Goal: Transaction & Acquisition: Purchase product/service

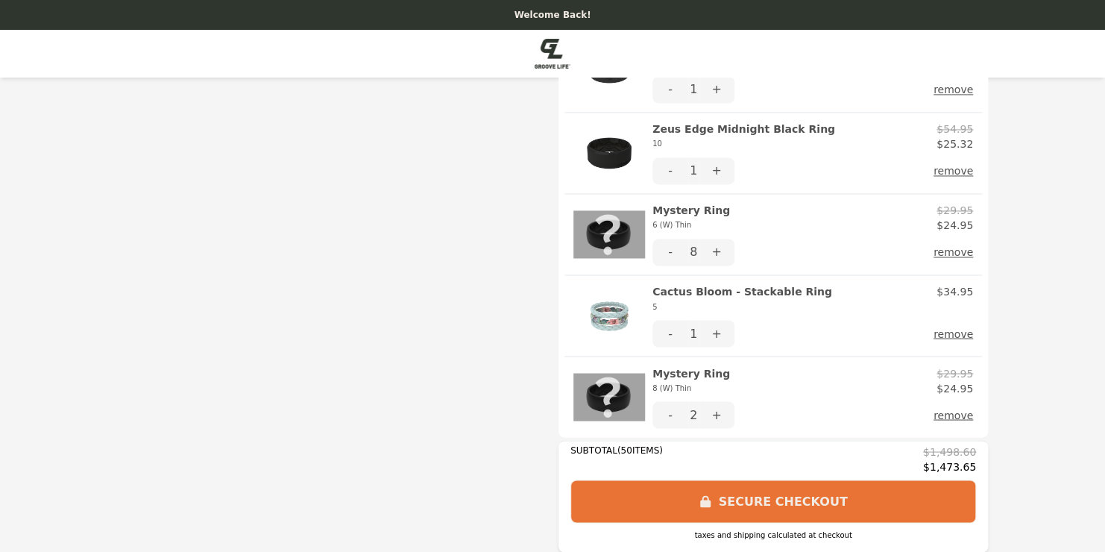
scroll to position [1169, 0]
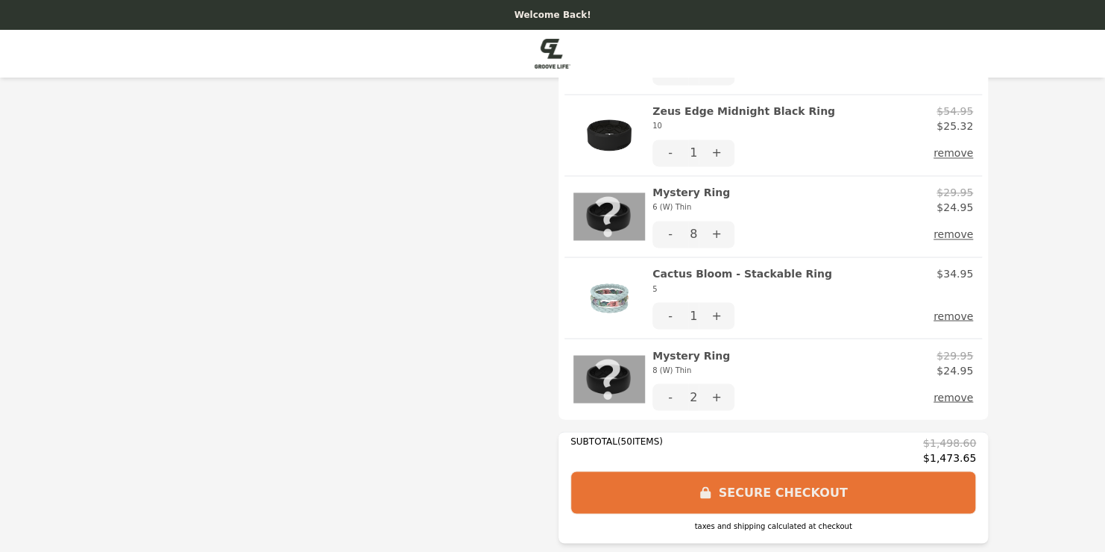
click at [944, 230] on button "remove" at bounding box center [954, 234] width 40 height 27
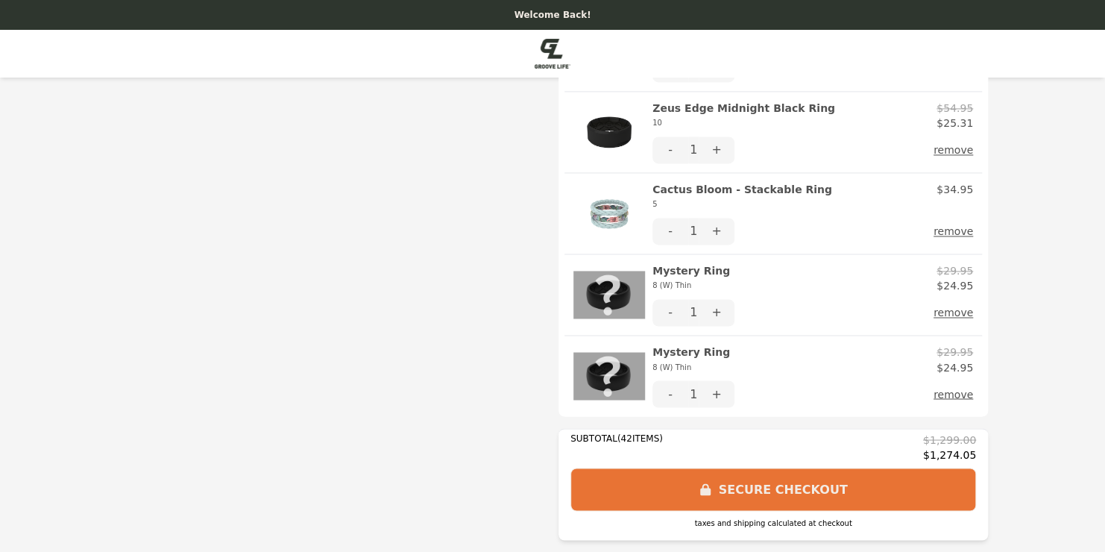
scroll to position [1088, 0]
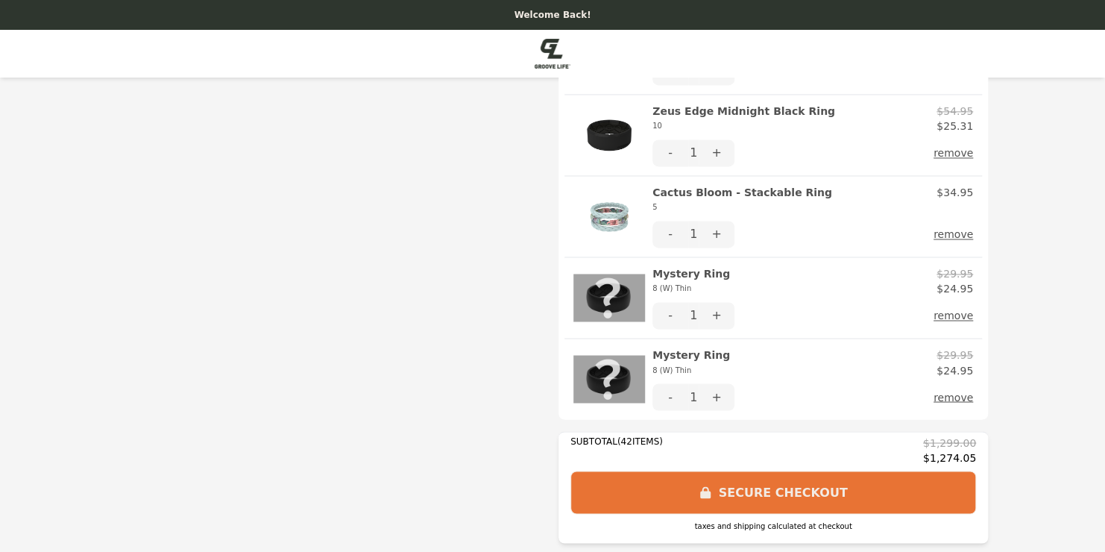
click at [943, 396] on button "remove" at bounding box center [954, 396] width 40 height 27
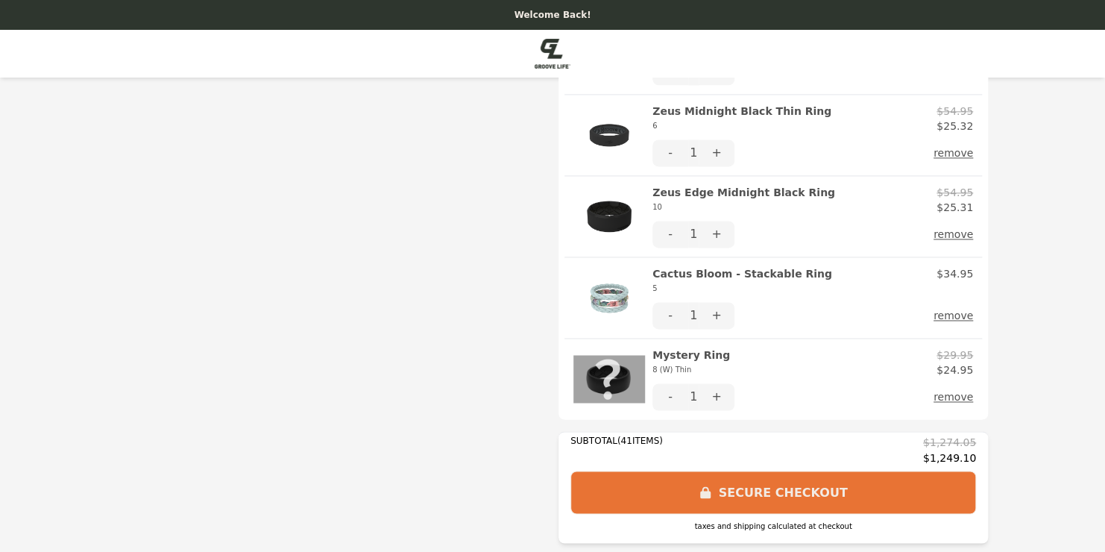
click at [956, 394] on button "remove" at bounding box center [954, 396] width 40 height 27
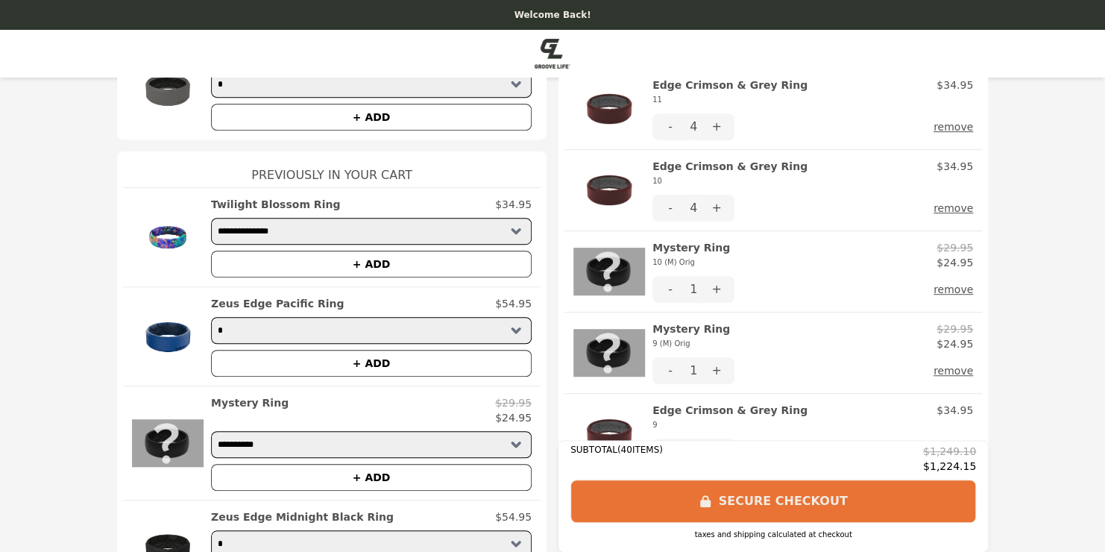
scroll to position [329, 0]
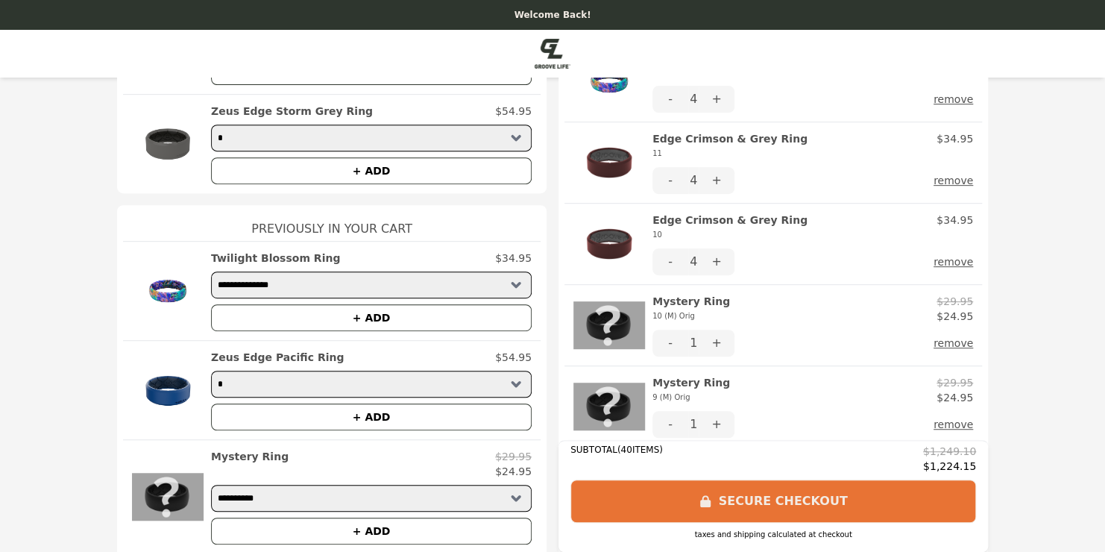
click at [955, 340] on button "remove" at bounding box center [954, 343] width 40 height 27
click at [949, 340] on button "remove" at bounding box center [954, 343] width 40 height 27
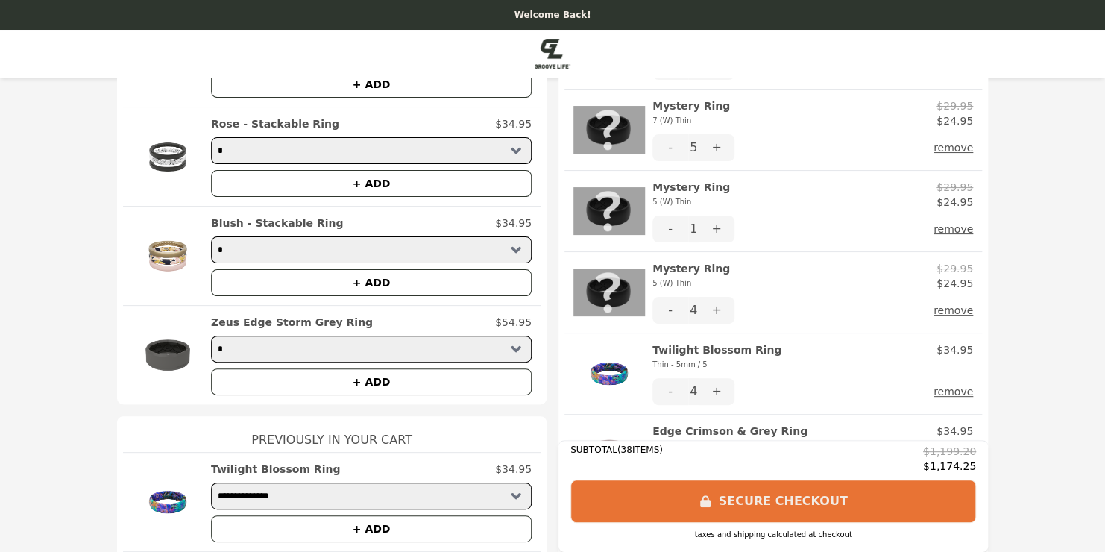
scroll to position [112, 0]
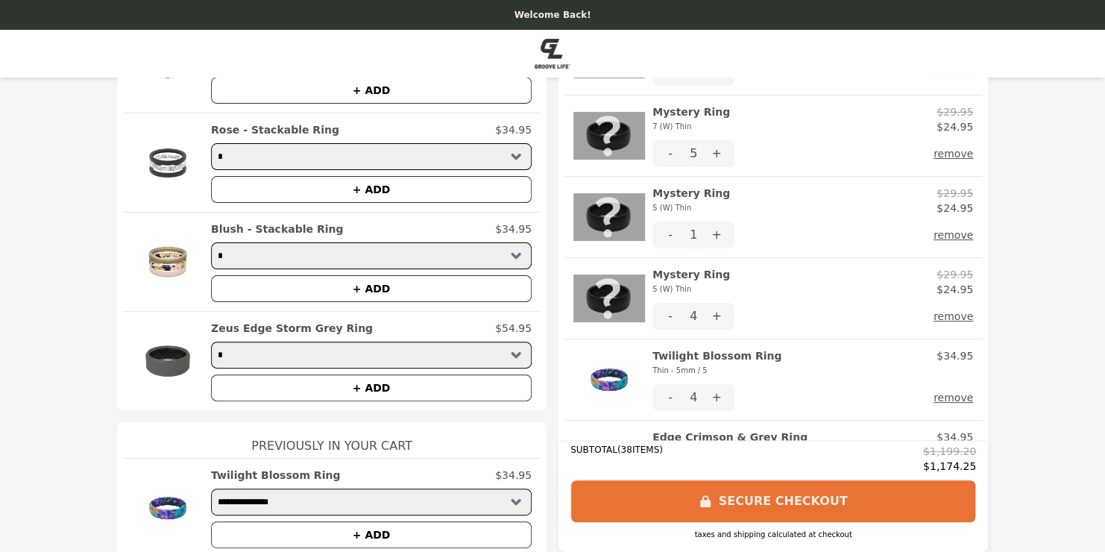
click at [714, 236] on button "+" at bounding box center [717, 234] width 36 height 27
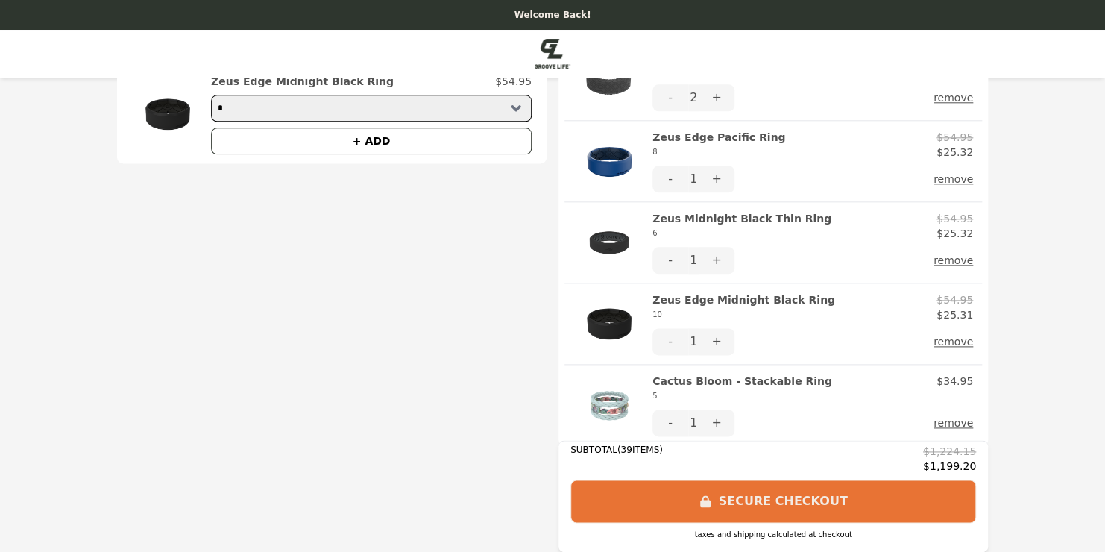
scroll to position [844, 0]
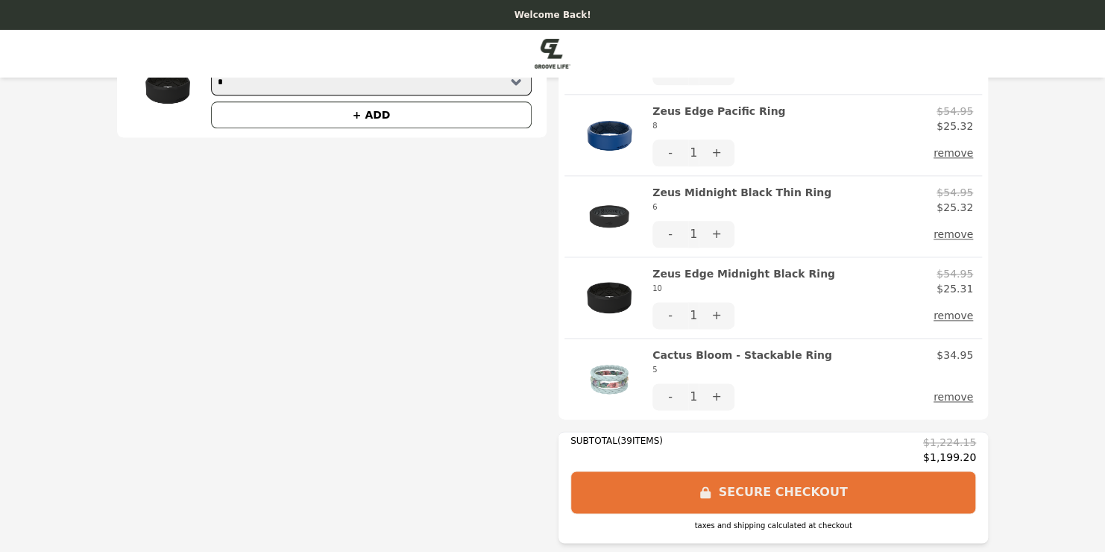
click at [696, 353] on h2 "Cactus Bloom - Stackable Ring 5" at bounding box center [742, 363] width 180 height 30
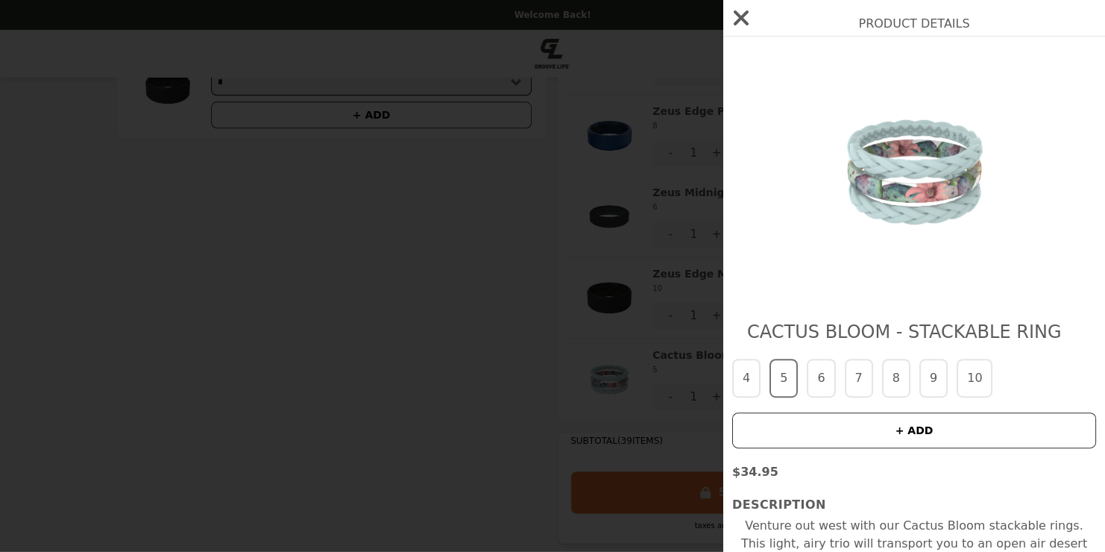
click at [825, 383] on button "6" at bounding box center [821, 378] width 28 height 39
click at [844, 434] on button "+ ADD" at bounding box center [914, 430] width 364 height 36
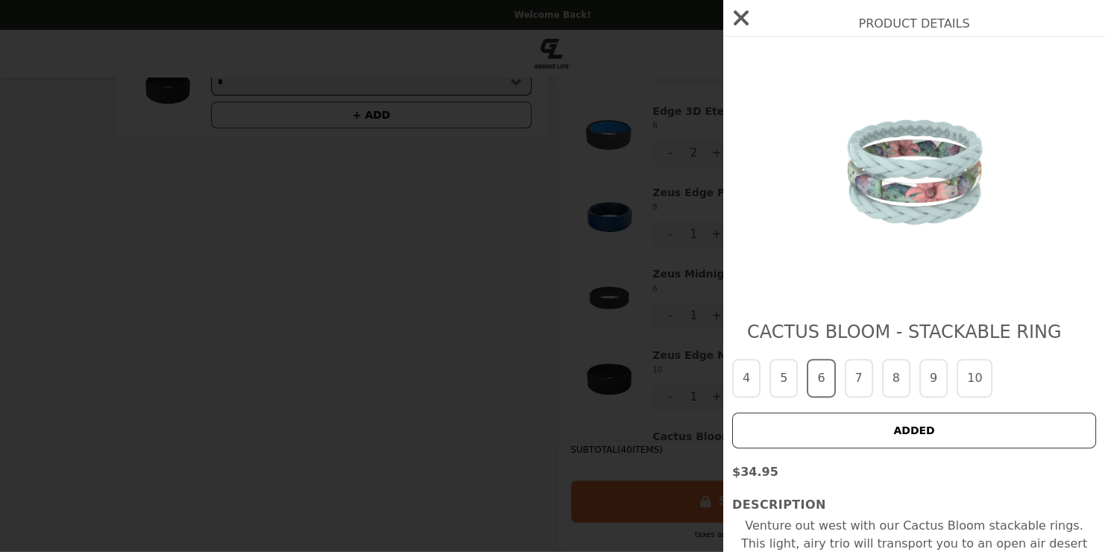
scroll to position [925, 0]
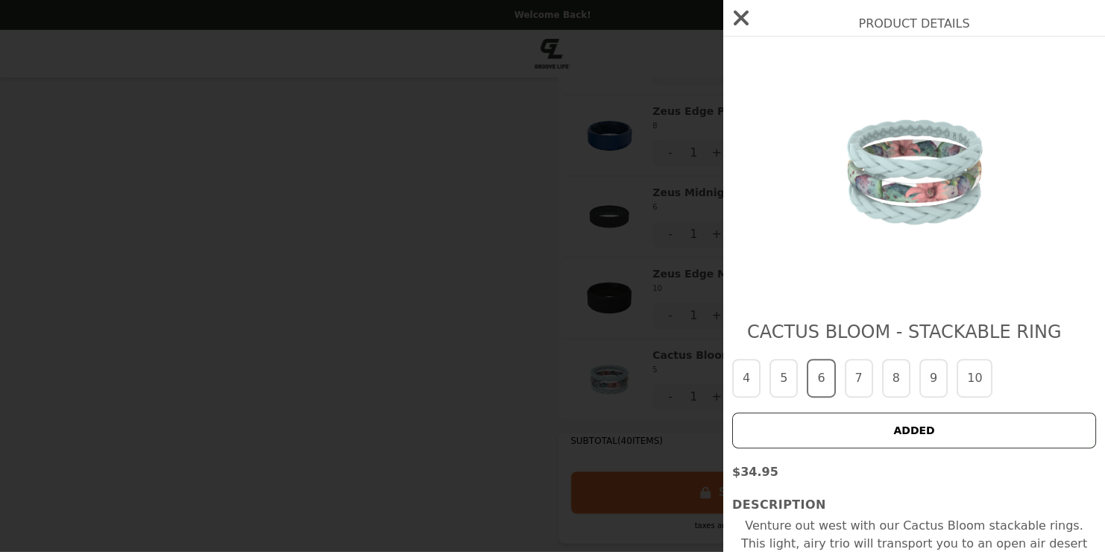
click at [850, 389] on button "7" at bounding box center [859, 378] width 28 height 39
click at [843, 425] on button "+ ADD" at bounding box center [914, 430] width 364 height 36
click at [896, 388] on button "8" at bounding box center [896, 378] width 28 height 39
click at [893, 434] on button "+ ADD" at bounding box center [914, 430] width 364 height 36
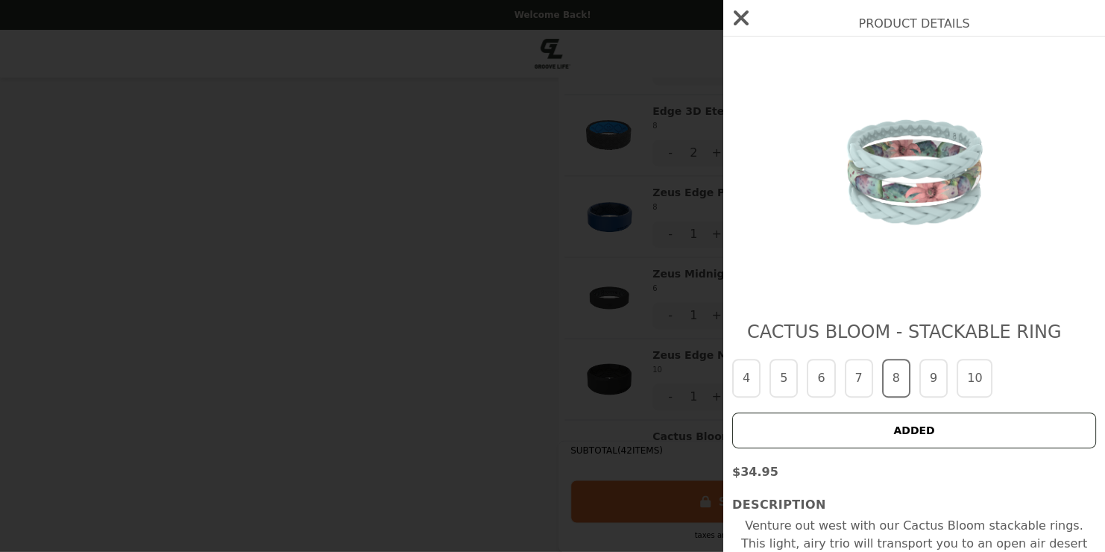
scroll to position [1088, 0]
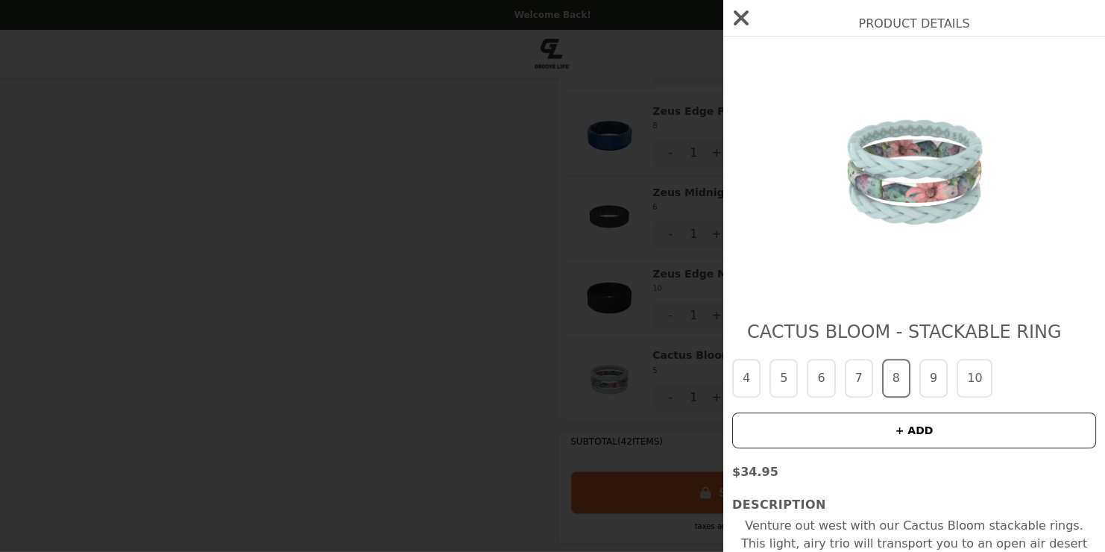
click at [743, 13] on icon "button" at bounding box center [741, 18] width 24 height 24
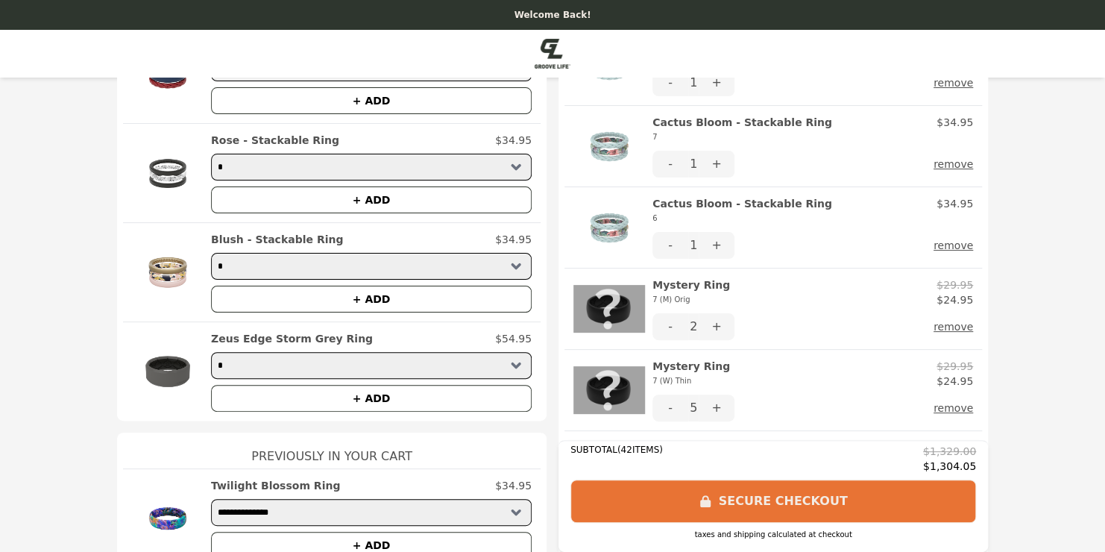
scroll to position [0, 0]
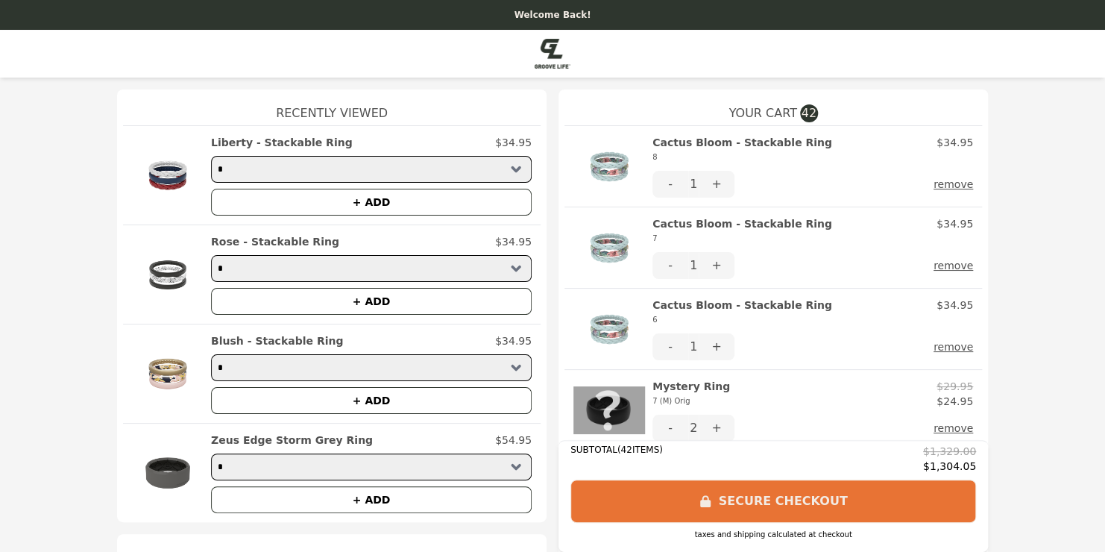
click at [717, 184] on button "+" at bounding box center [717, 184] width 36 height 27
click at [716, 188] on button "+" at bounding box center [717, 184] width 36 height 27
click at [714, 189] on button "+" at bounding box center [717, 184] width 36 height 27
click at [719, 271] on button "+" at bounding box center [717, 265] width 36 height 27
click at [718, 271] on button "+" at bounding box center [717, 265] width 36 height 27
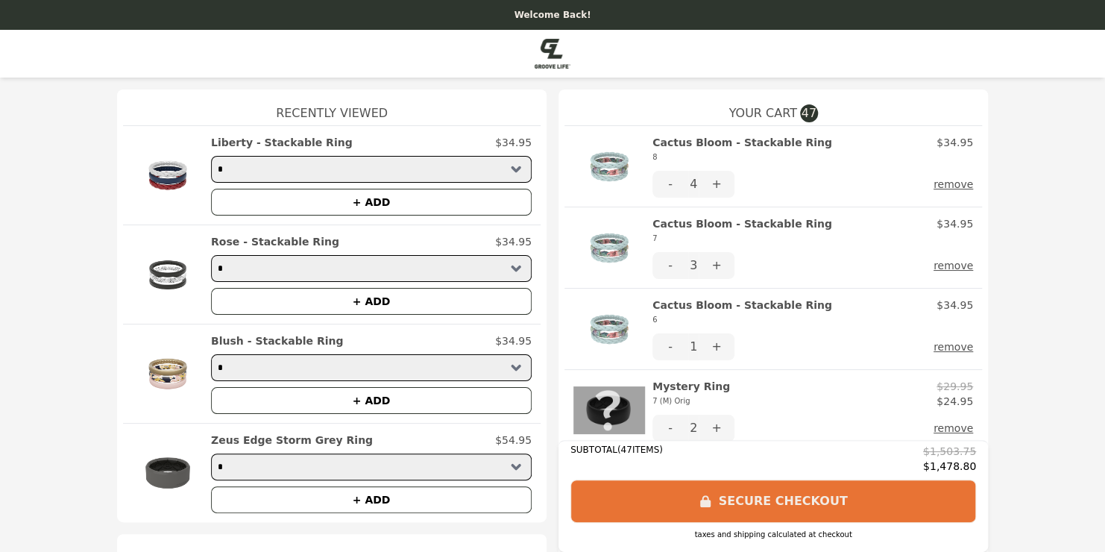
click at [708, 269] on button "+" at bounding box center [717, 265] width 36 height 27
click at [711, 349] on button "+" at bounding box center [717, 346] width 36 height 27
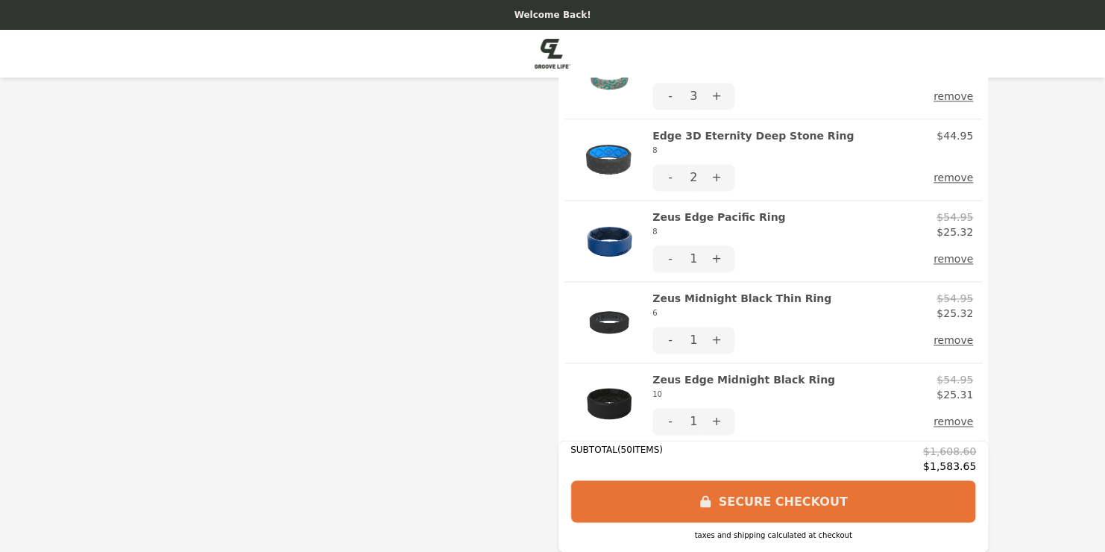
scroll to position [1088, 0]
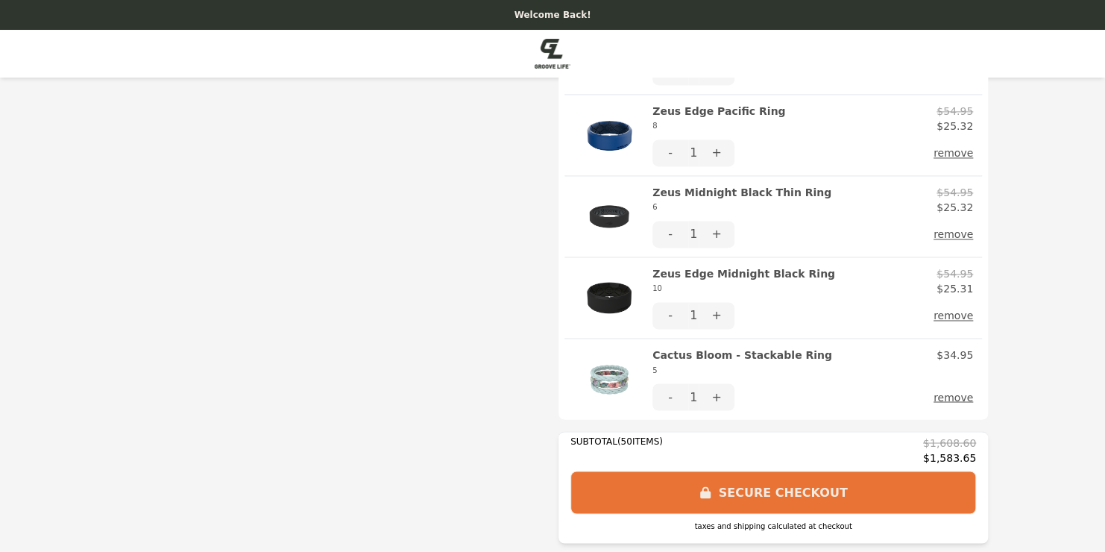
click at [714, 396] on button "+" at bounding box center [717, 396] width 36 height 27
click at [713, 389] on button "+" at bounding box center [717, 396] width 36 height 27
click at [714, 395] on button "+" at bounding box center [717, 396] width 36 height 27
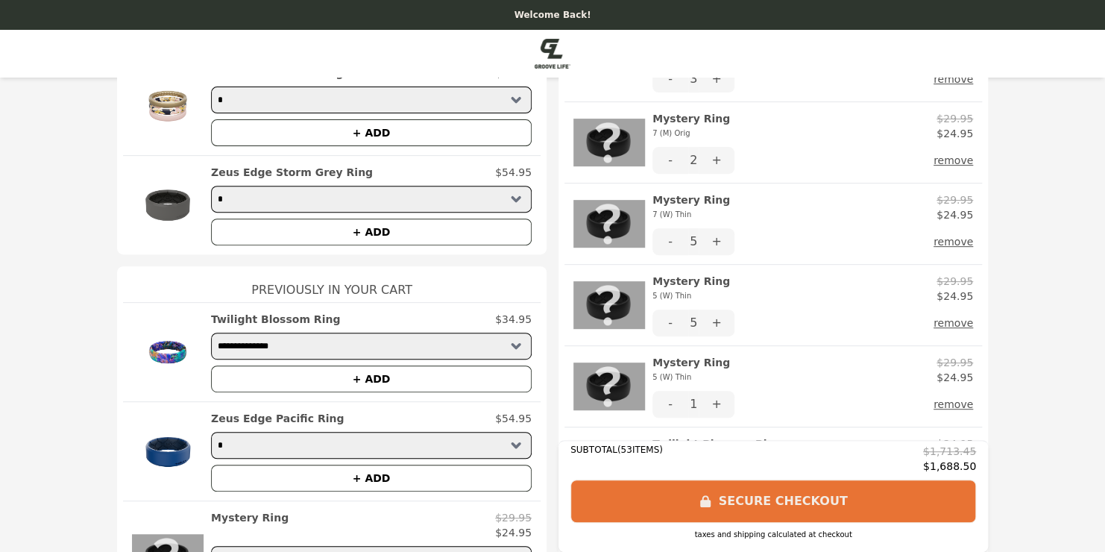
scroll to position [0, 0]
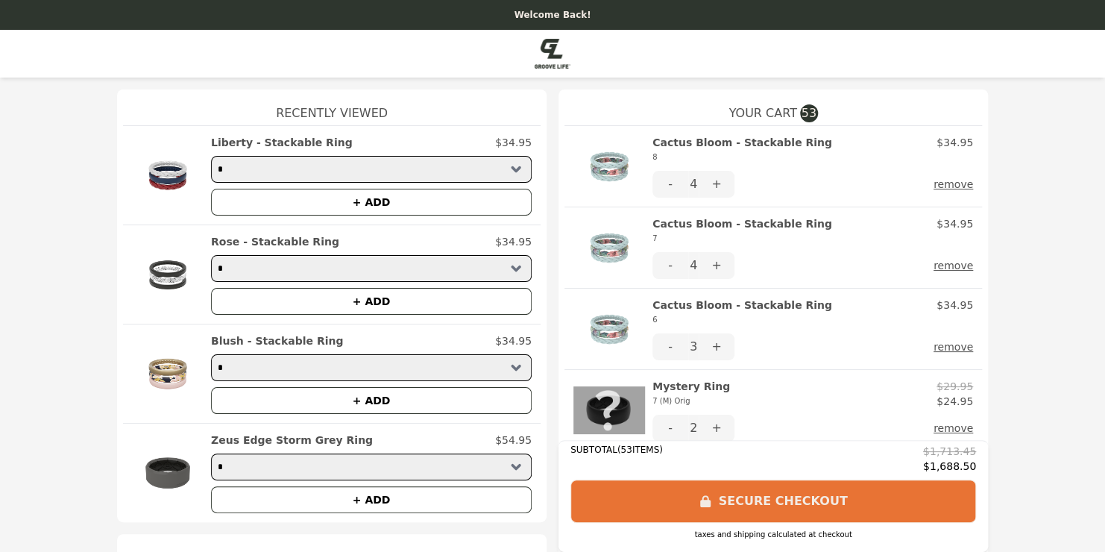
click at [714, 348] on button "+" at bounding box center [717, 346] width 36 height 27
click at [166, 370] on img at bounding box center [168, 373] width 72 height 81
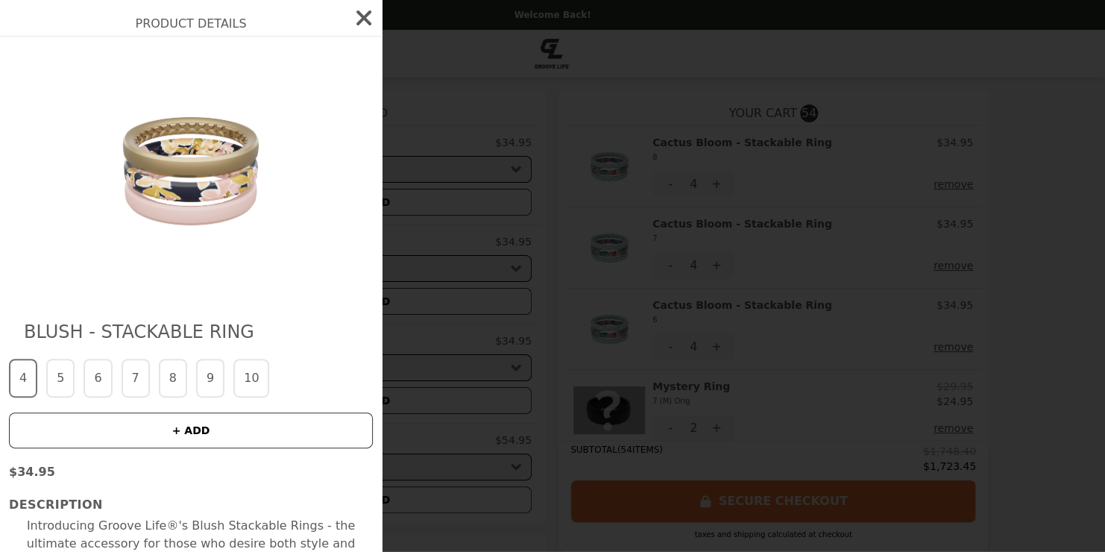
click at [87, 388] on button "6" at bounding box center [98, 378] width 28 height 39
click at [94, 432] on button "+ ADD" at bounding box center [191, 430] width 364 height 36
click at [57, 388] on button "5" at bounding box center [60, 378] width 28 height 39
click at [66, 433] on button "+ ADD" at bounding box center [191, 430] width 364 height 36
click at [124, 383] on button "7" at bounding box center [136, 378] width 28 height 39
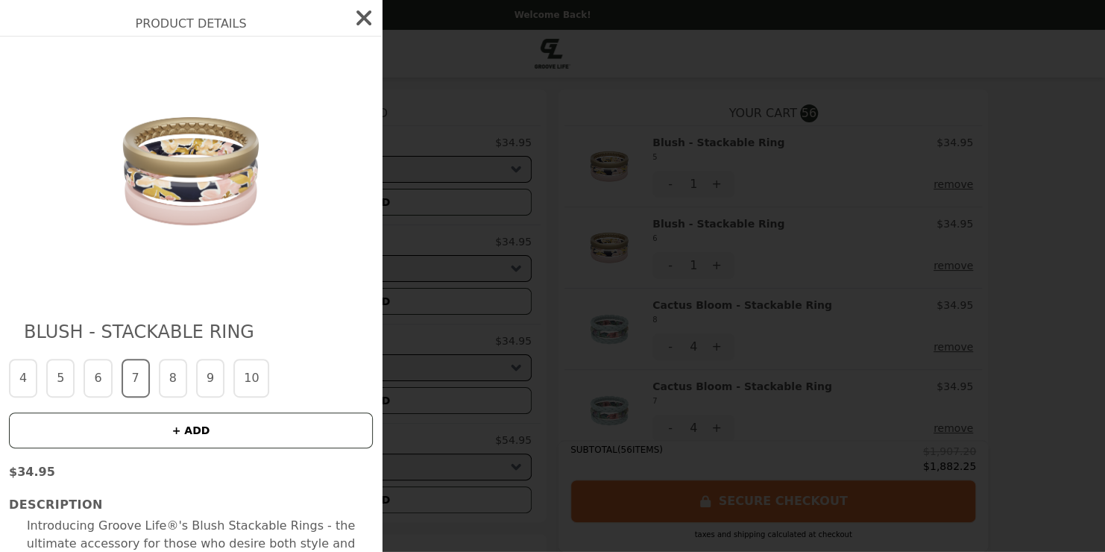
click at [125, 423] on button "+ ADD" at bounding box center [191, 430] width 364 height 36
click at [167, 386] on button "8" at bounding box center [173, 378] width 28 height 39
click at [154, 436] on button "+ ADD" at bounding box center [191, 430] width 364 height 36
click at [352, 16] on icon "button" at bounding box center [364, 18] width 24 height 24
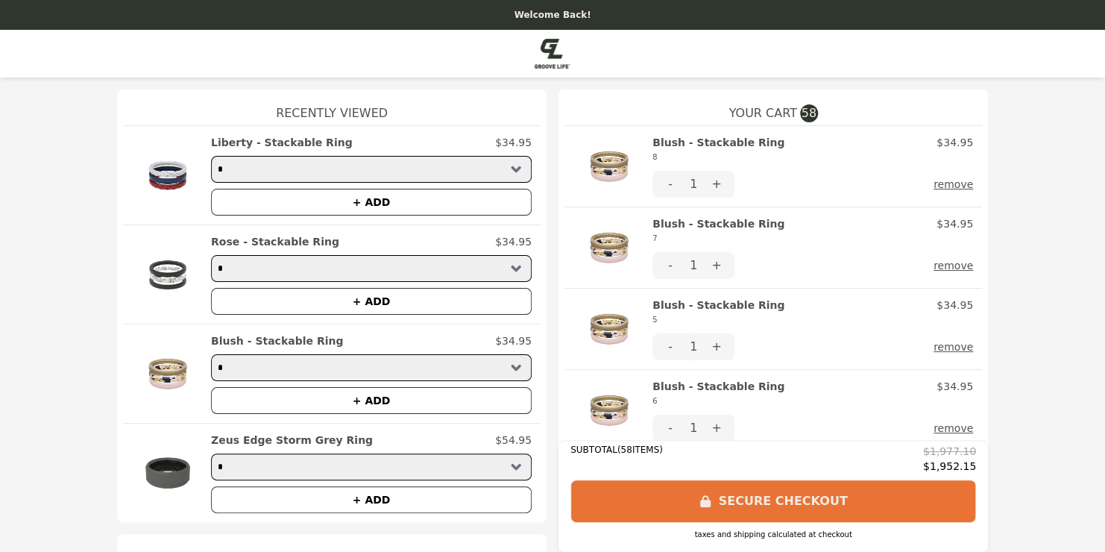
click at [157, 279] on img at bounding box center [168, 274] width 72 height 81
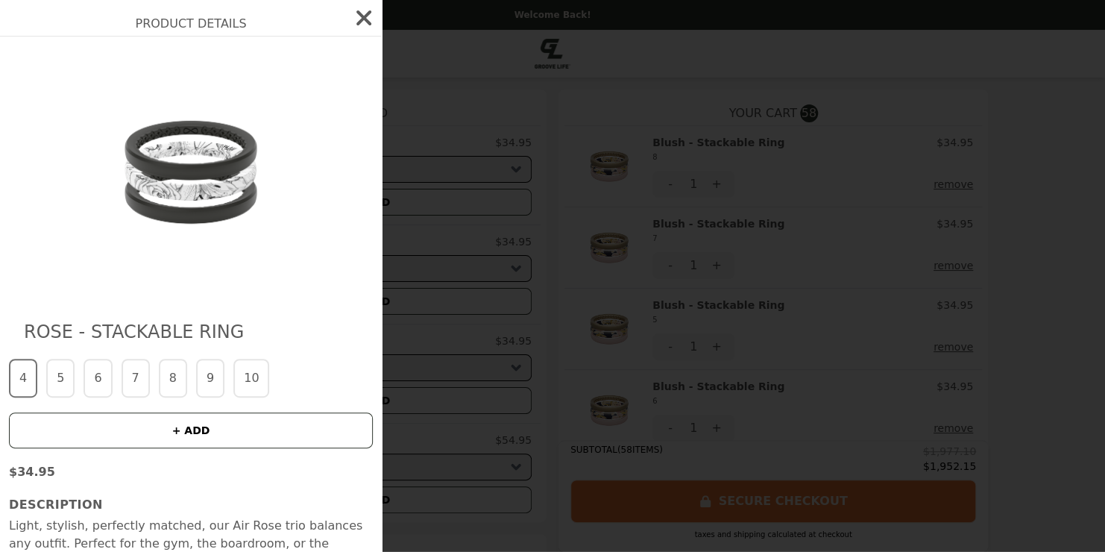
click at [356, 16] on icon "button" at bounding box center [363, 17] width 15 height 15
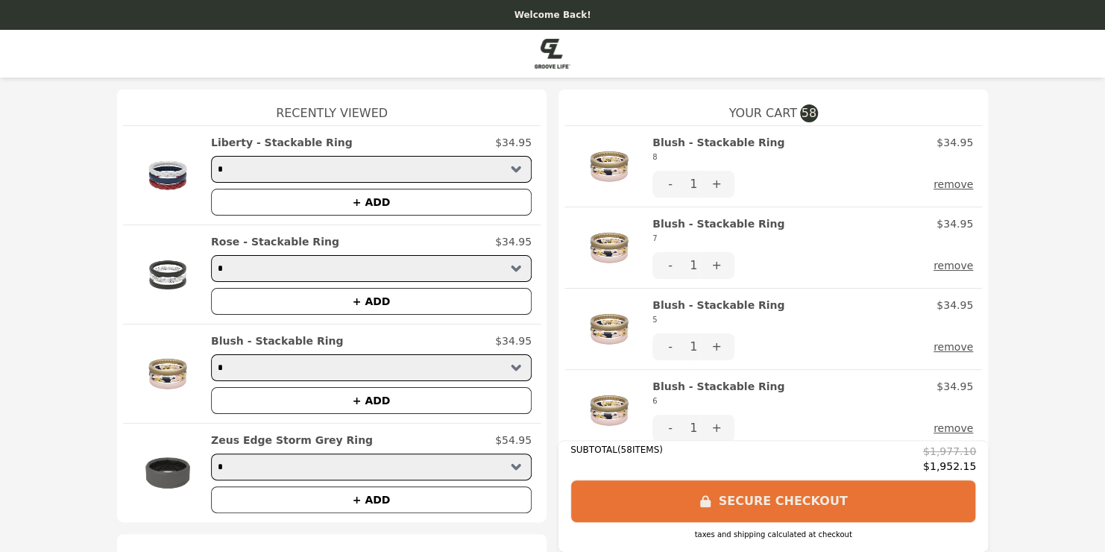
click at [169, 182] on img at bounding box center [168, 175] width 72 height 81
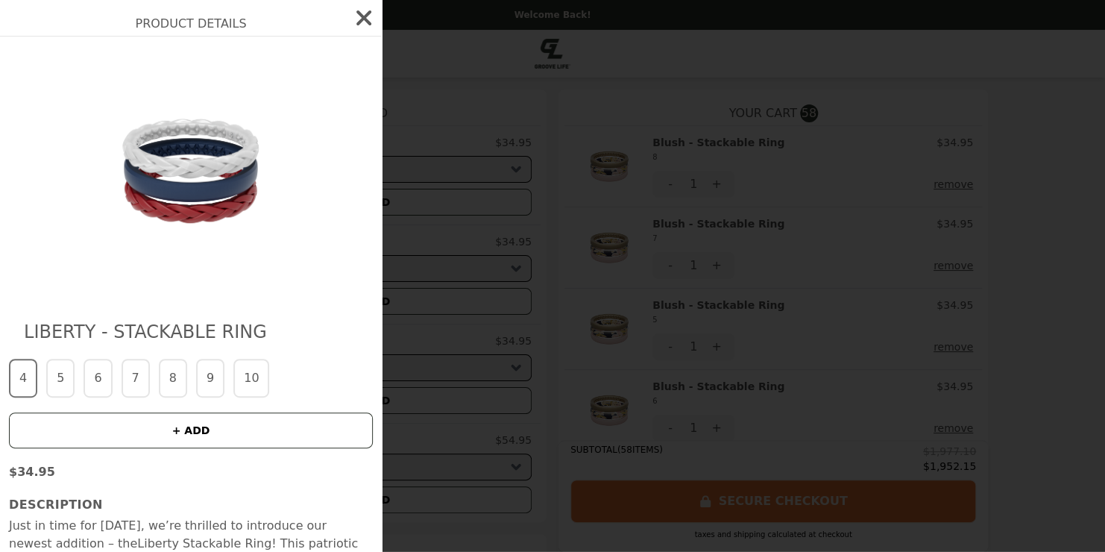
click at [352, 16] on icon "button" at bounding box center [364, 18] width 24 height 24
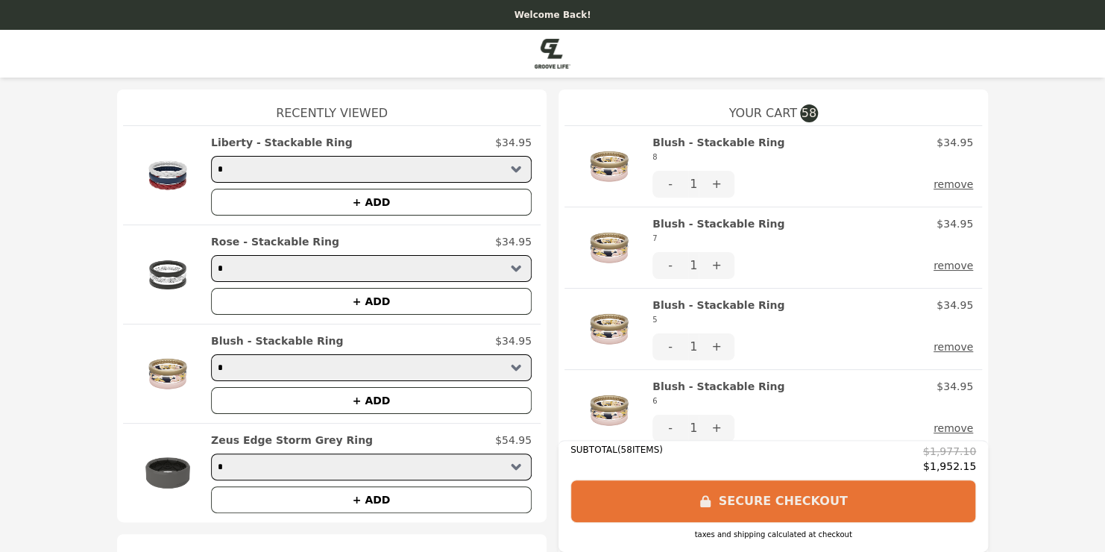
click at [163, 274] on img at bounding box center [168, 274] width 72 height 81
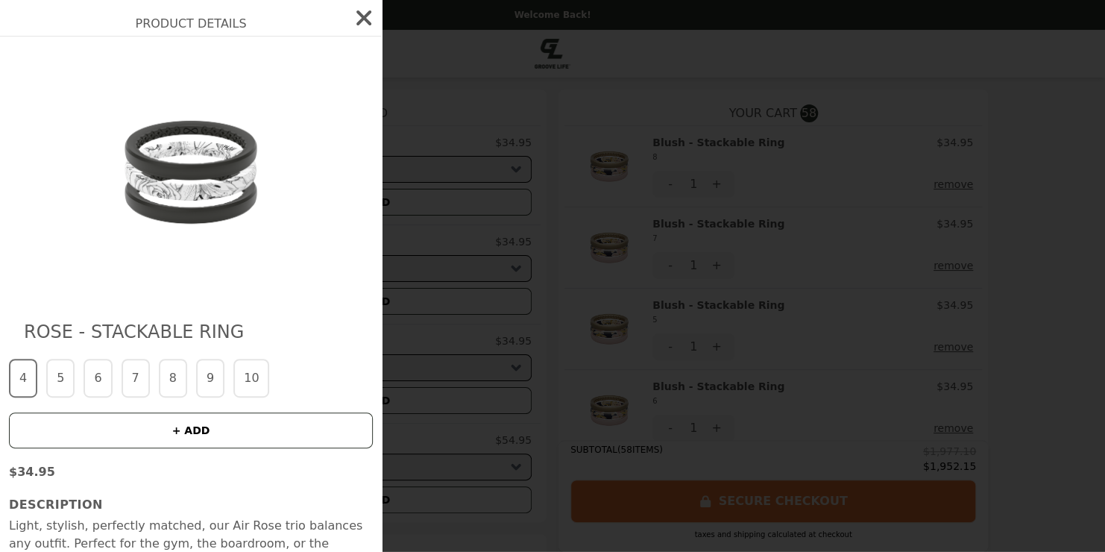
click at [89, 375] on button "6" at bounding box center [98, 378] width 28 height 39
click at [76, 441] on button "+ ADD" at bounding box center [191, 430] width 364 height 36
click at [129, 383] on button "7" at bounding box center [136, 378] width 28 height 39
click at [125, 436] on button "+ ADD" at bounding box center [191, 430] width 364 height 36
click at [167, 388] on button "8" at bounding box center [173, 378] width 28 height 39
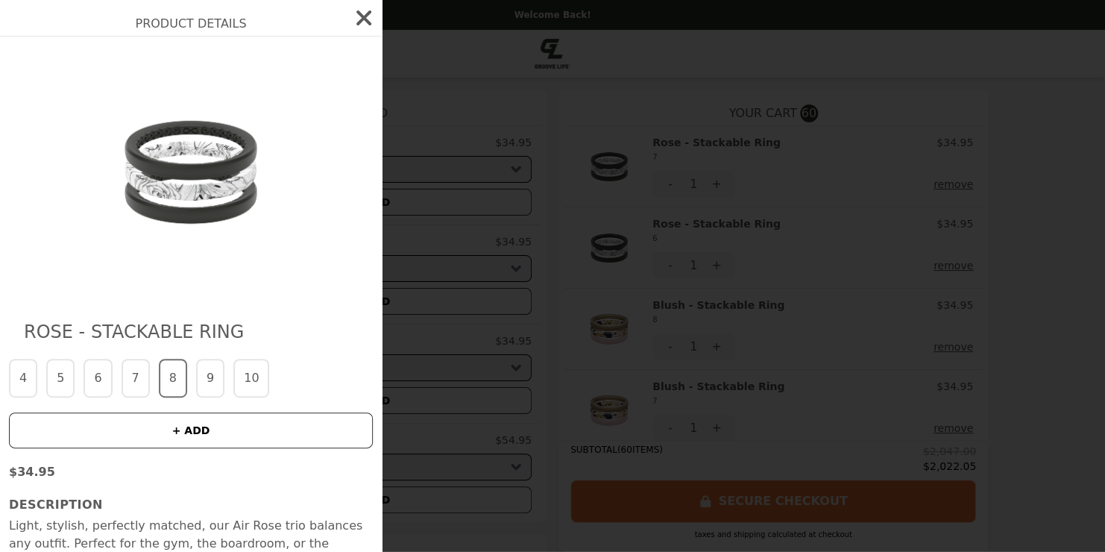
click at [154, 433] on button "+ ADD" at bounding box center [191, 430] width 364 height 36
click at [201, 385] on button "9" at bounding box center [210, 378] width 28 height 39
click at [180, 437] on button "ADDED" at bounding box center [191, 430] width 364 height 36
click at [206, 422] on button "+ ADD" at bounding box center [191, 430] width 364 height 36
click at [356, 22] on icon "button" at bounding box center [363, 17] width 15 height 15
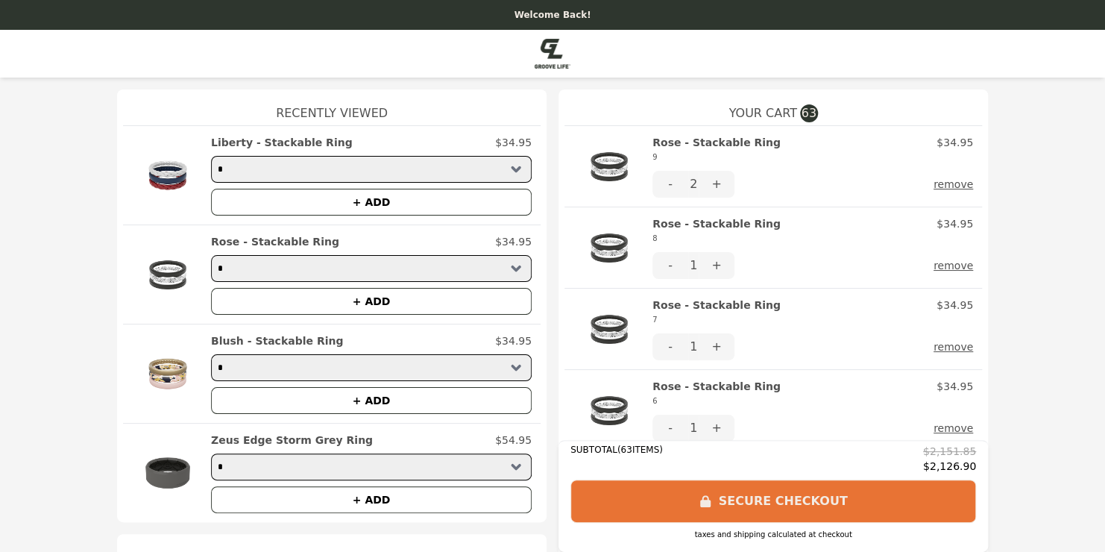
click at [706, 274] on button "+" at bounding box center [717, 265] width 36 height 27
click at [711, 267] on button "+" at bounding box center [717, 265] width 36 height 27
click at [711, 271] on button "+" at bounding box center [717, 265] width 36 height 27
click at [718, 349] on button "+" at bounding box center [717, 346] width 36 height 27
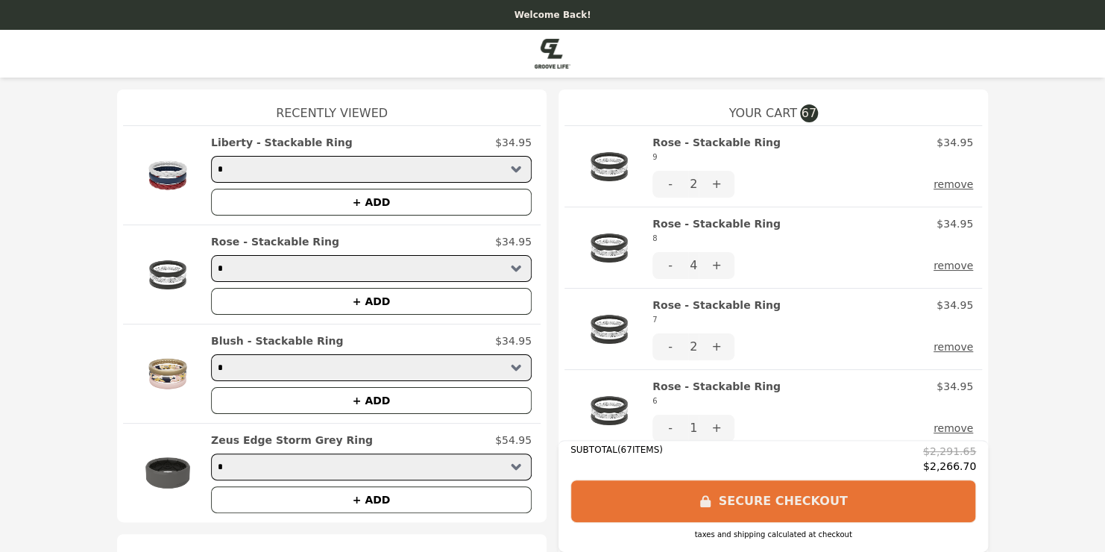
click at [711, 350] on button "+" at bounding box center [717, 346] width 36 height 27
click at [711, 427] on button "+" at bounding box center [717, 428] width 36 height 27
click at [717, 425] on button "+" at bounding box center [717, 428] width 36 height 27
click at [706, 434] on button "+" at bounding box center [717, 428] width 36 height 27
click at [717, 343] on button "+" at bounding box center [717, 346] width 36 height 27
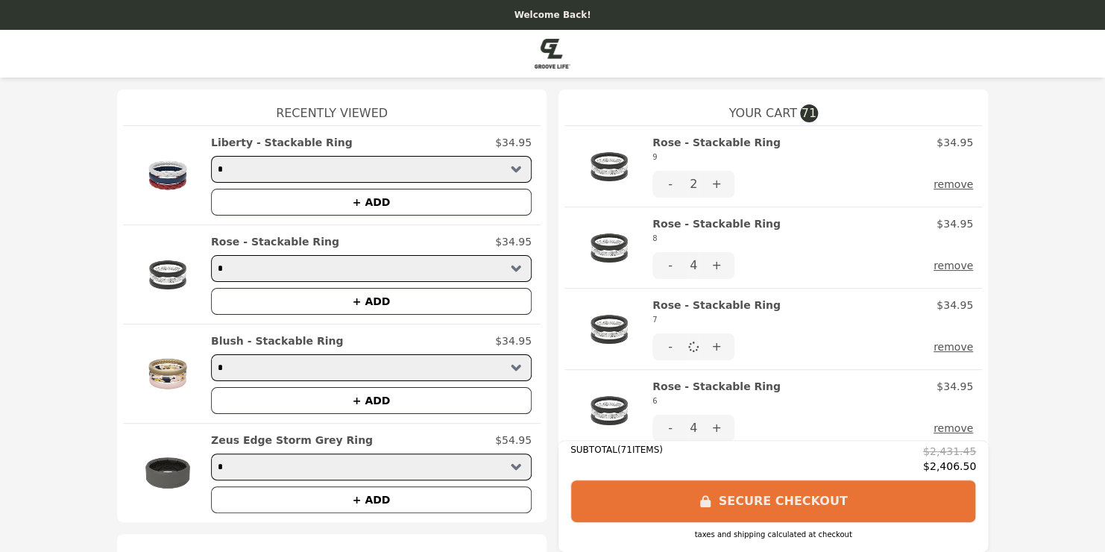
click at [708, 266] on button "+" at bounding box center [717, 265] width 36 height 27
click at [717, 188] on button "+" at bounding box center [717, 184] width 36 height 27
click at [713, 348] on button "+" at bounding box center [717, 346] width 36 height 27
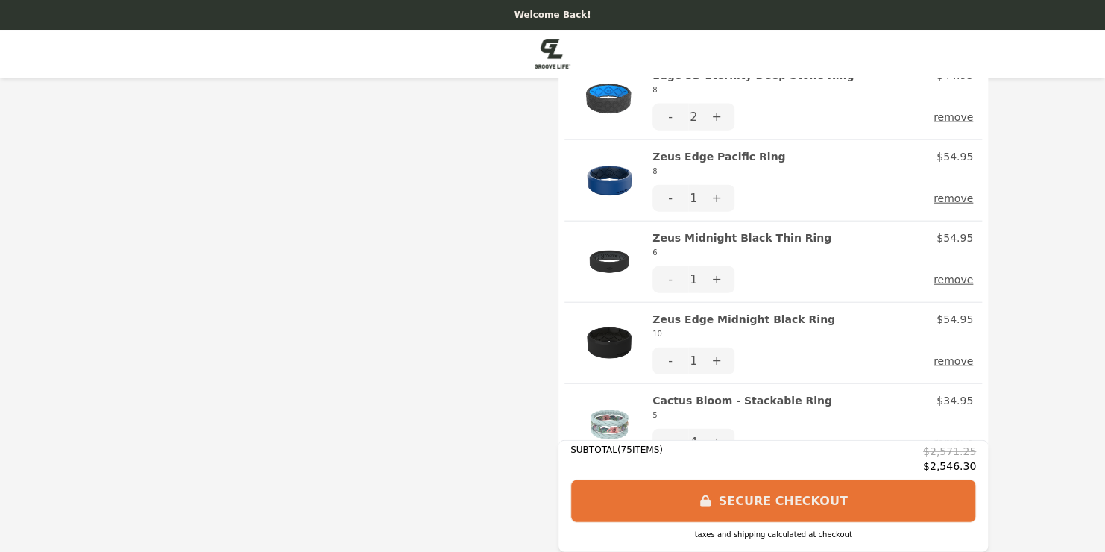
scroll to position [1737, 0]
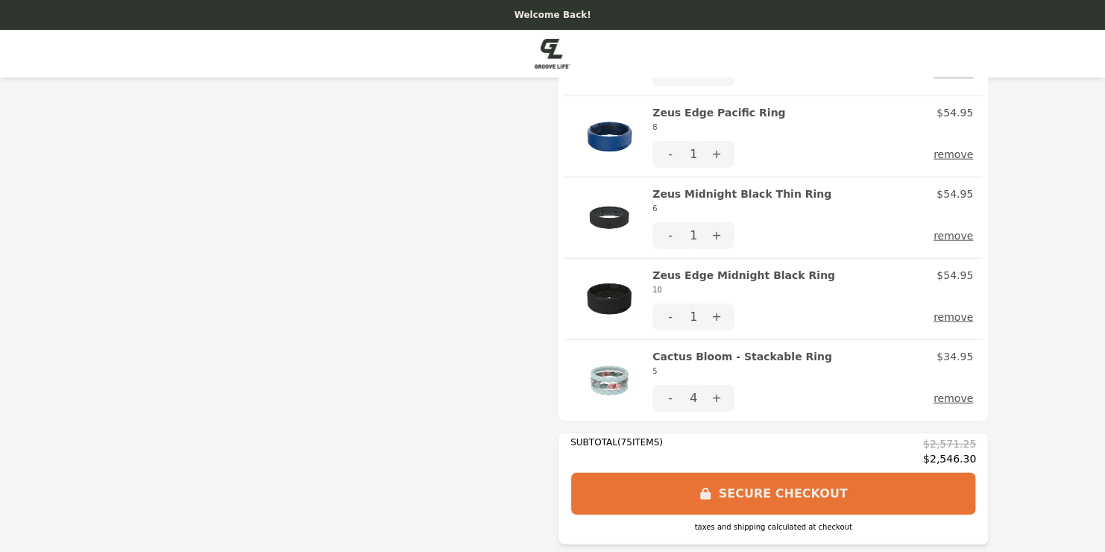
click at [711, 316] on button "+" at bounding box center [717, 317] width 36 height 27
click at [714, 315] on button "+" at bounding box center [717, 317] width 36 height 27
click at [713, 315] on button "+" at bounding box center [717, 317] width 36 height 27
click at [726, 271] on h2 "Zeus Edge Midnight Black Ring 10" at bounding box center [743, 283] width 183 height 30
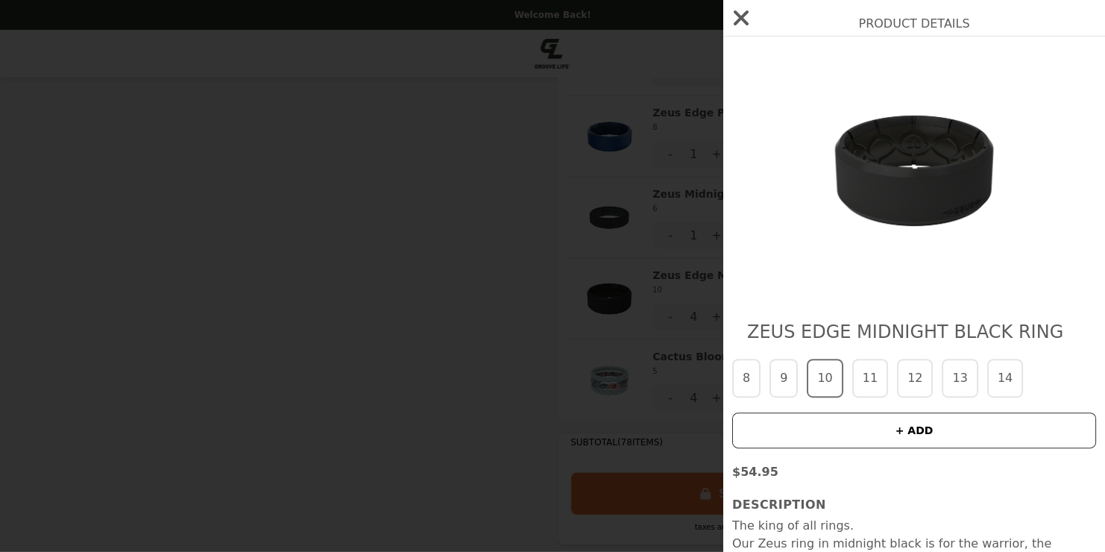
click at [855, 382] on button "11" at bounding box center [870, 378] width 36 height 39
click at [867, 427] on button "+ ADD" at bounding box center [914, 430] width 364 height 36
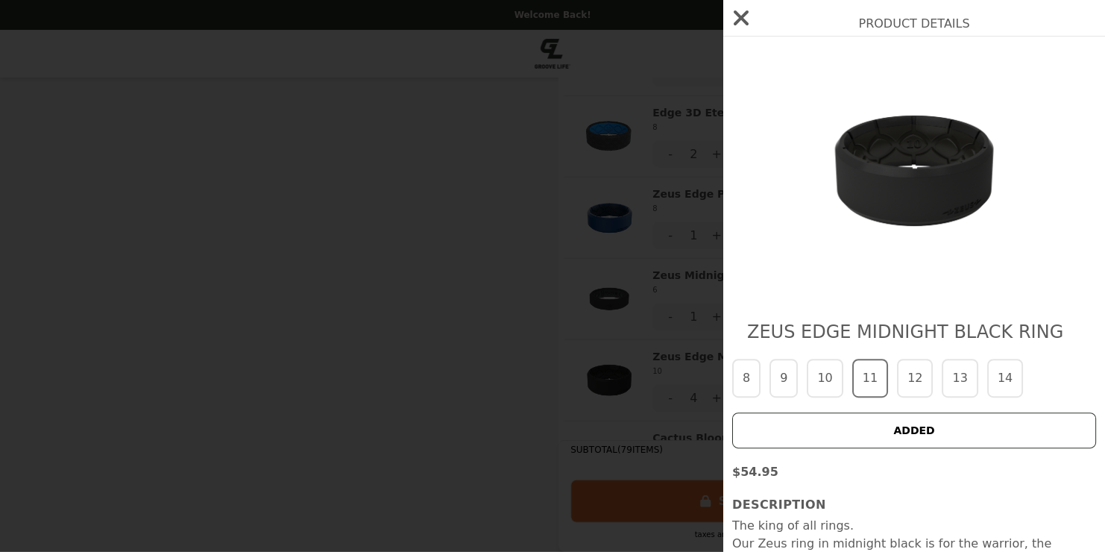
scroll to position [1818, 0]
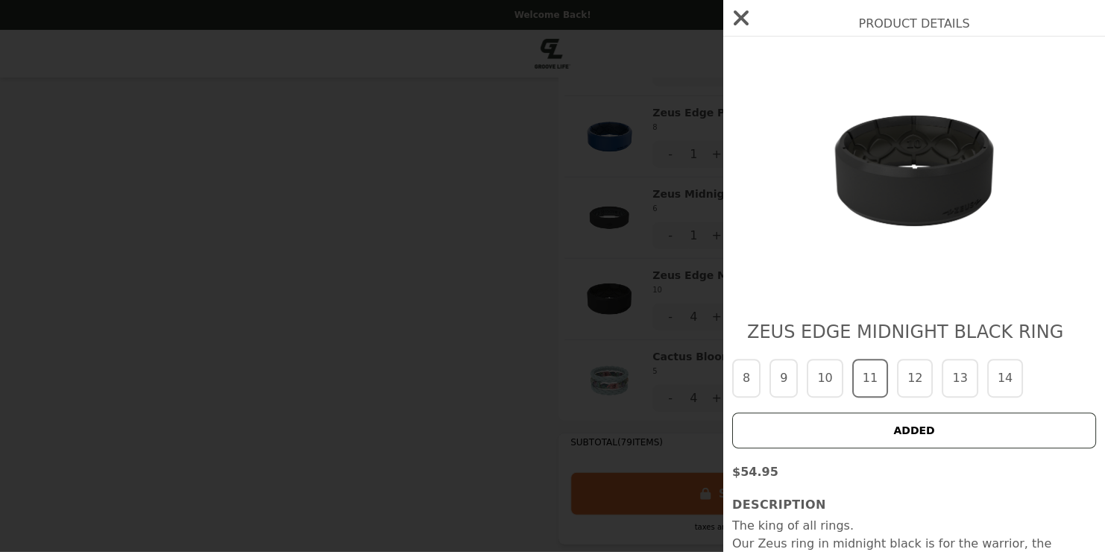
click at [913, 391] on button "12" at bounding box center [915, 378] width 36 height 39
click at [903, 427] on button "+ ADD" at bounding box center [914, 430] width 364 height 36
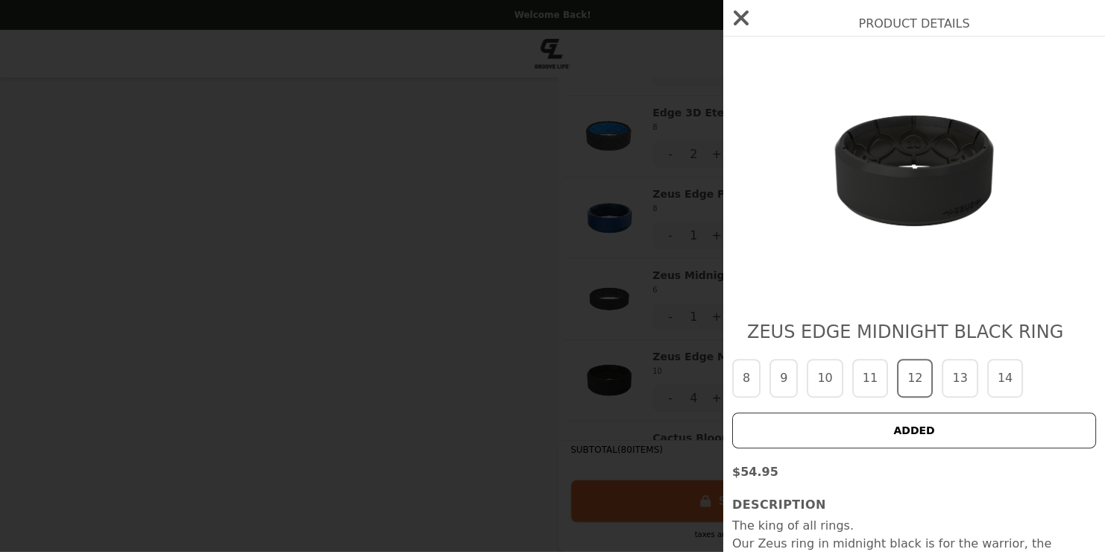
scroll to position [1899, 0]
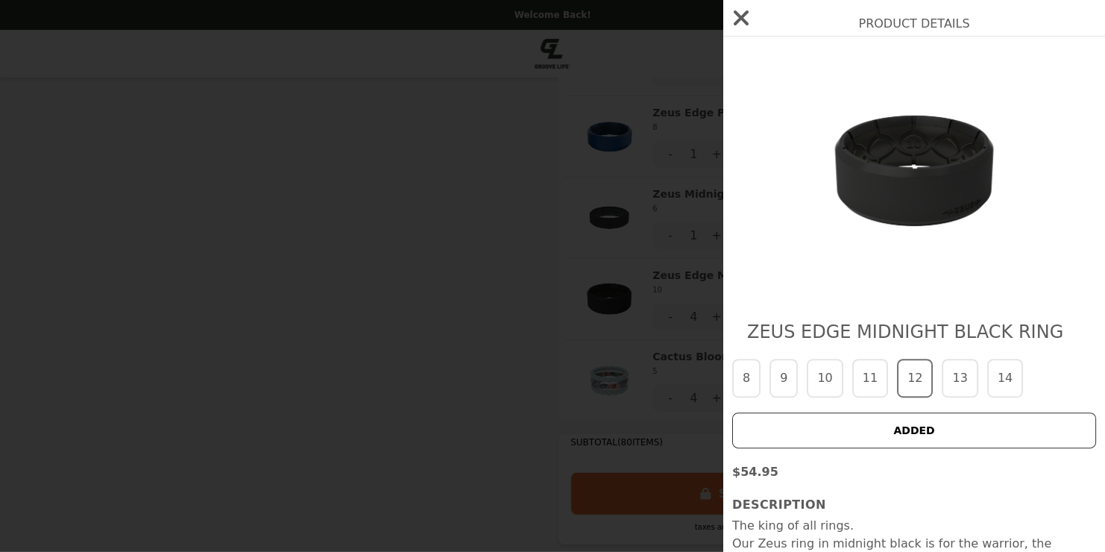
click at [952, 365] on button "13" at bounding box center [960, 378] width 36 height 39
click at [870, 432] on button "+ ADD" at bounding box center [914, 430] width 364 height 36
click at [735, 19] on icon "button" at bounding box center [741, 18] width 24 height 24
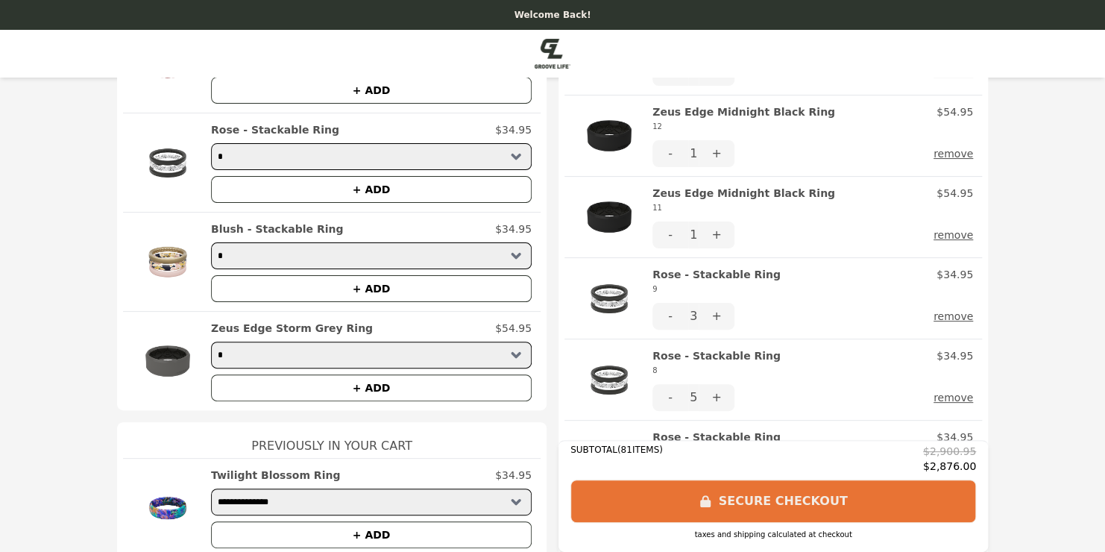
scroll to position [0, 0]
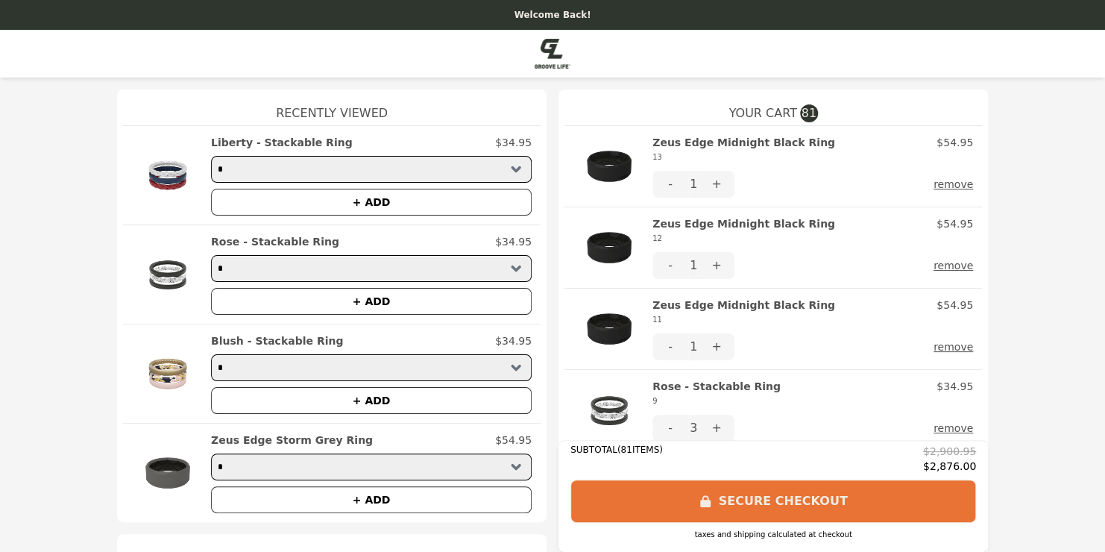
click at [711, 274] on button "+" at bounding box center [717, 265] width 36 height 27
click at [712, 268] on button "+" at bounding box center [717, 265] width 36 height 27
click at [711, 352] on button "+" at bounding box center [717, 346] width 36 height 27
click at [708, 349] on button "+" at bounding box center [717, 346] width 36 height 27
click at [708, 348] on button "+" at bounding box center [717, 346] width 36 height 27
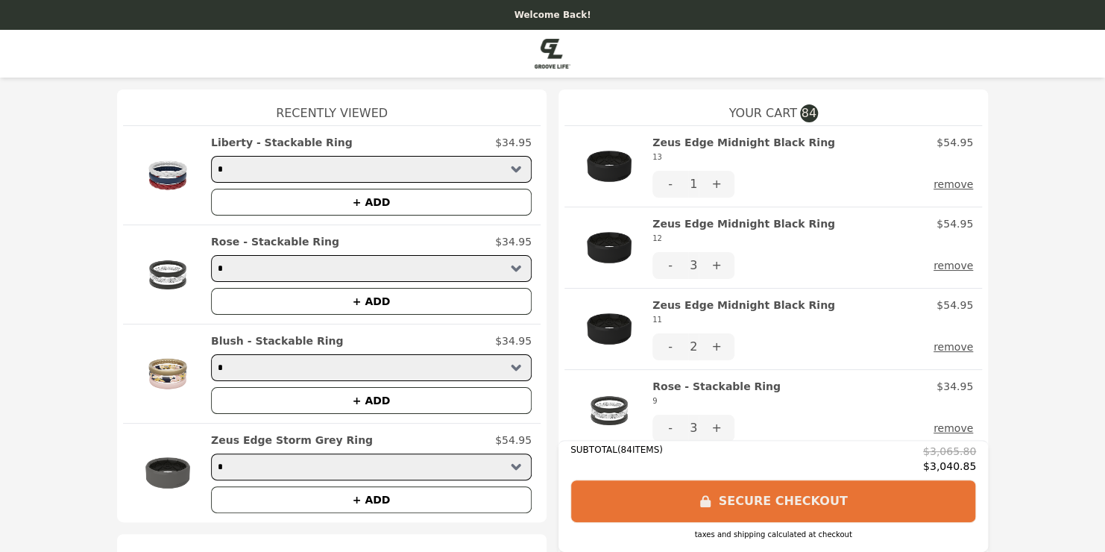
click at [710, 348] on button "+" at bounding box center [717, 346] width 36 height 27
click at [708, 348] on button "+" at bounding box center [717, 346] width 36 height 27
click at [707, 268] on button "+" at bounding box center [717, 265] width 36 height 27
click at [718, 188] on button "+" at bounding box center [717, 184] width 36 height 27
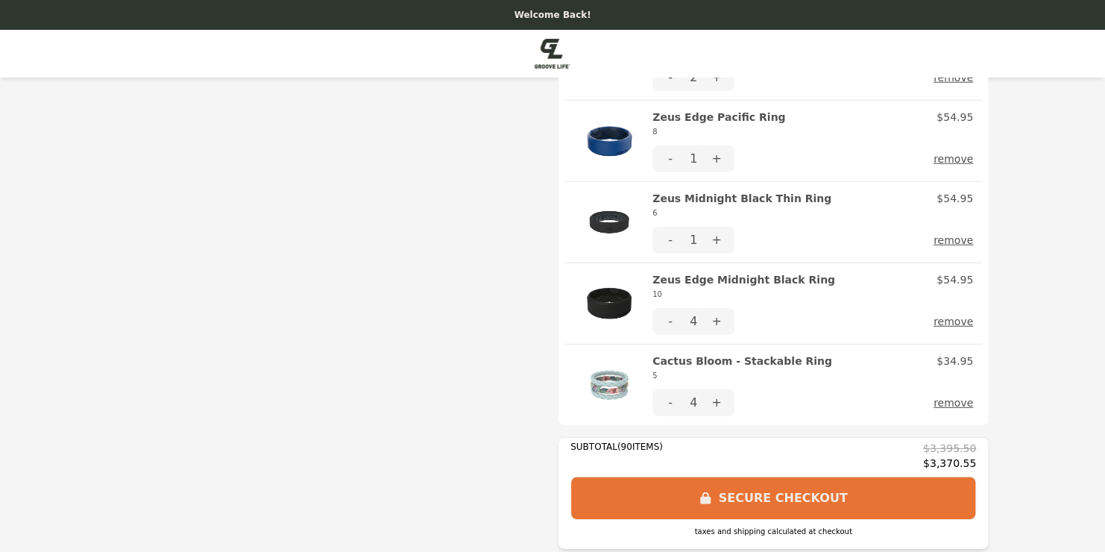
scroll to position [1981, 0]
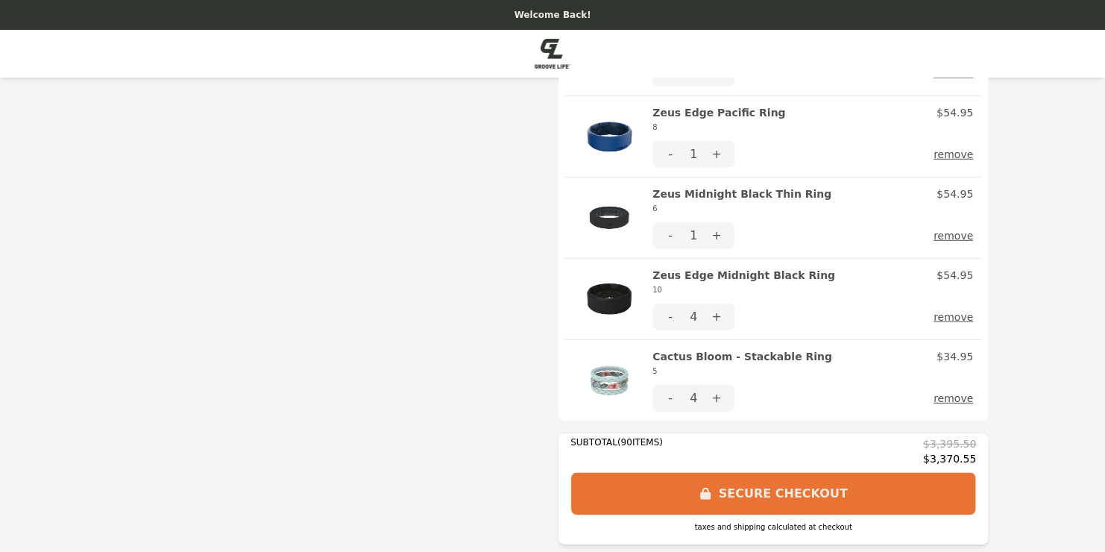
click at [712, 312] on button "+" at bounding box center [717, 317] width 36 height 27
click at [687, 186] on h2 "Zeus Midnight Black Thin Ring 6" at bounding box center [741, 201] width 179 height 30
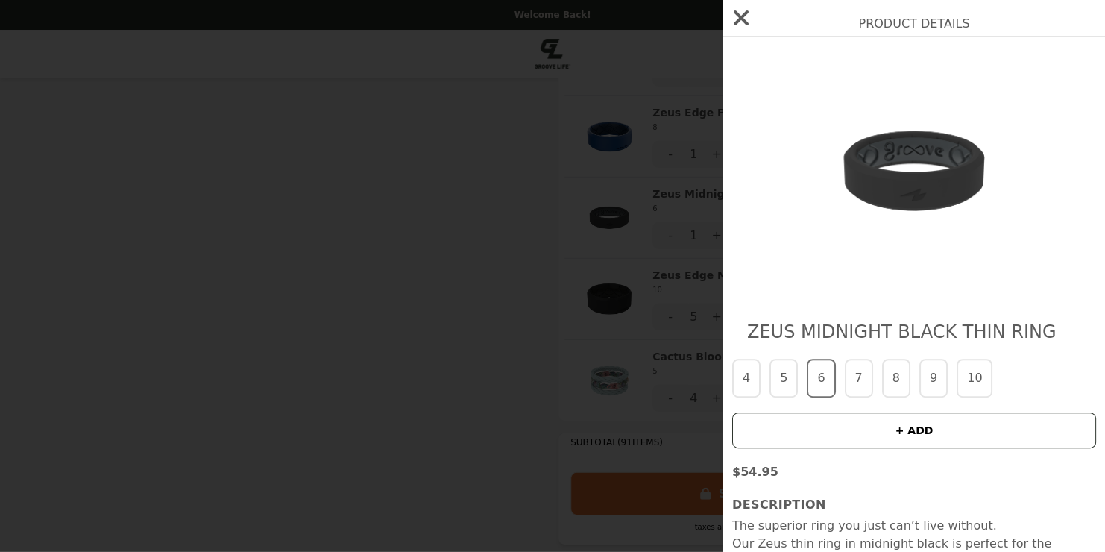
click at [840, 421] on button "+ ADD" at bounding box center [914, 430] width 364 height 36
click at [854, 380] on button "7" at bounding box center [859, 378] width 28 height 39
click at [848, 433] on button "+ ADD" at bounding box center [914, 430] width 364 height 36
click at [884, 386] on button "8" at bounding box center [896, 378] width 28 height 39
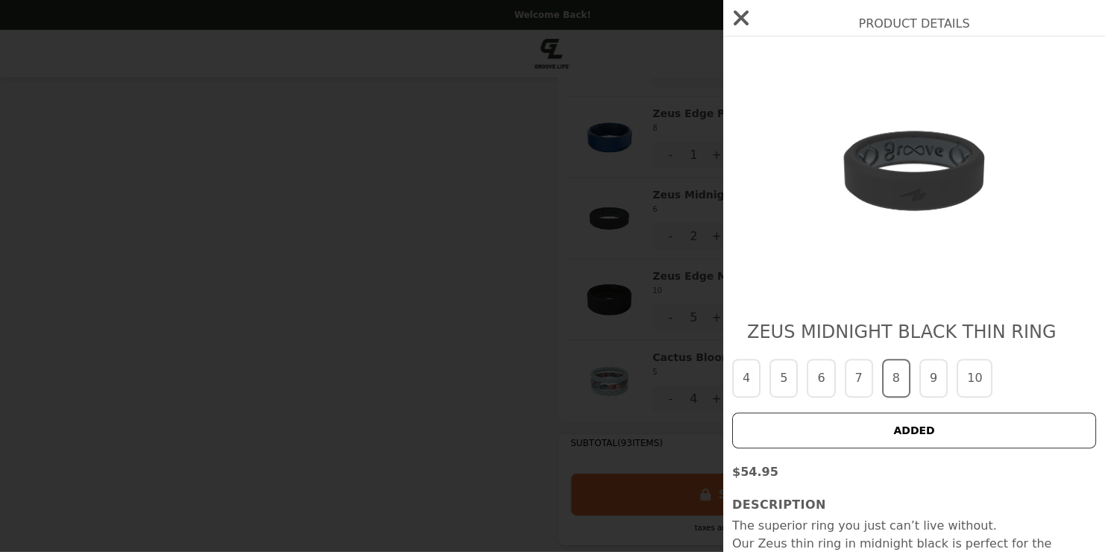
click at [880, 427] on button "ADDED" at bounding box center [914, 430] width 364 height 36
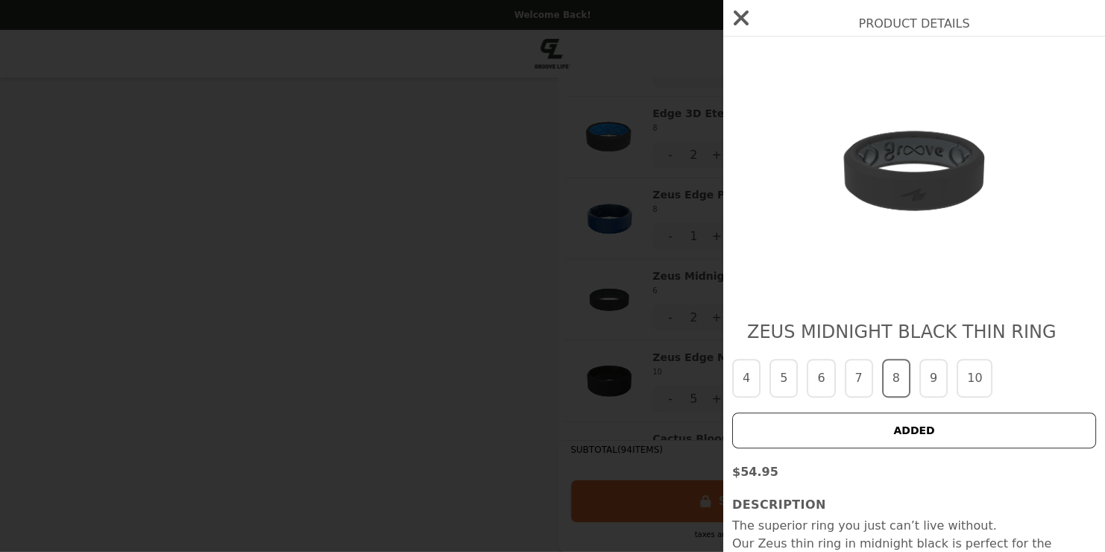
scroll to position [2142, 0]
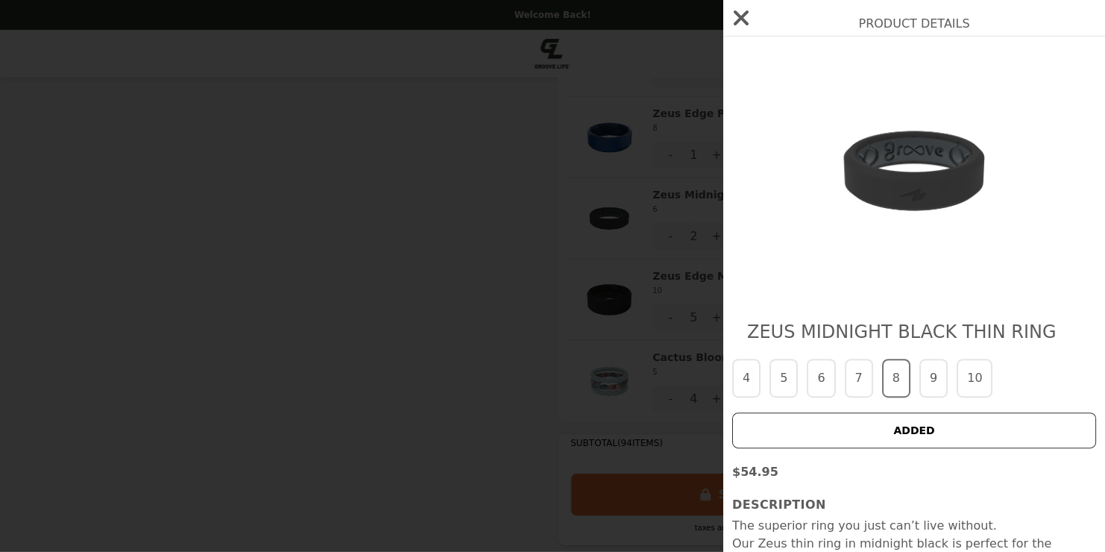
click at [923, 391] on button "9" at bounding box center [933, 378] width 28 height 39
click at [920, 432] on button "+ ADD" at bounding box center [914, 430] width 364 height 36
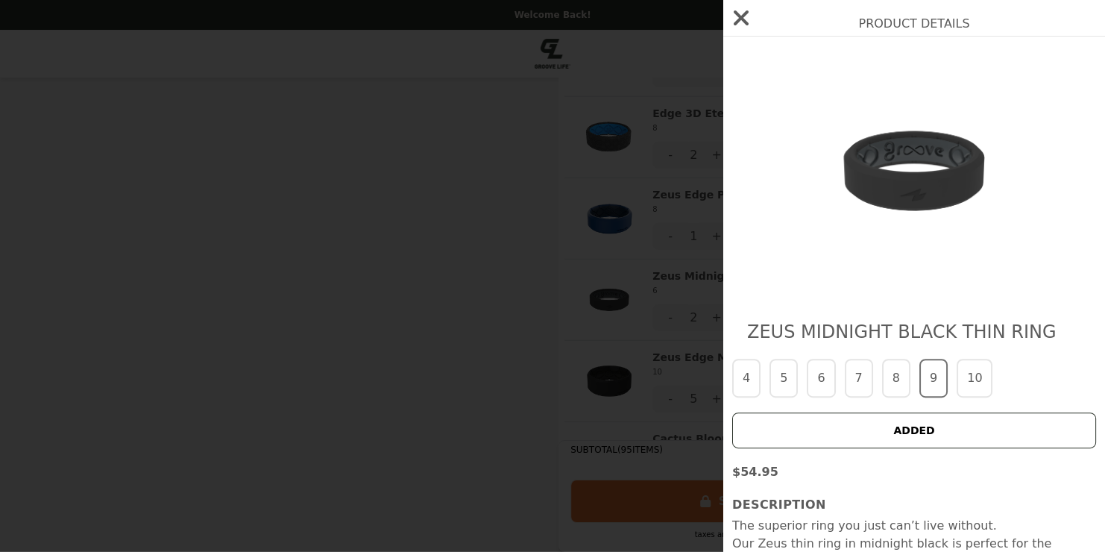
scroll to position [2224, 0]
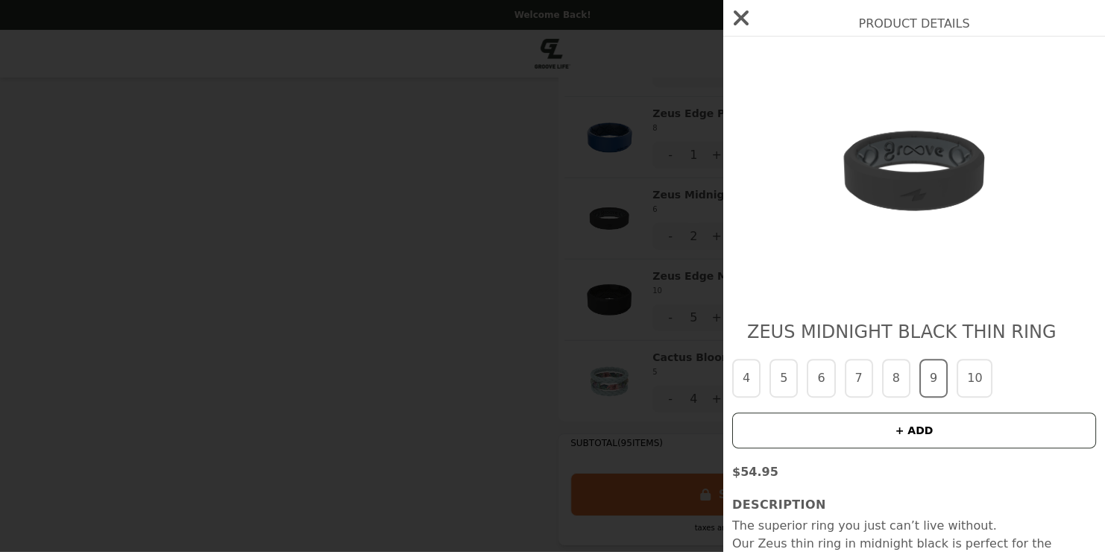
click at [739, 10] on icon "button" at bounding box center [741, 18] width 24 height 24
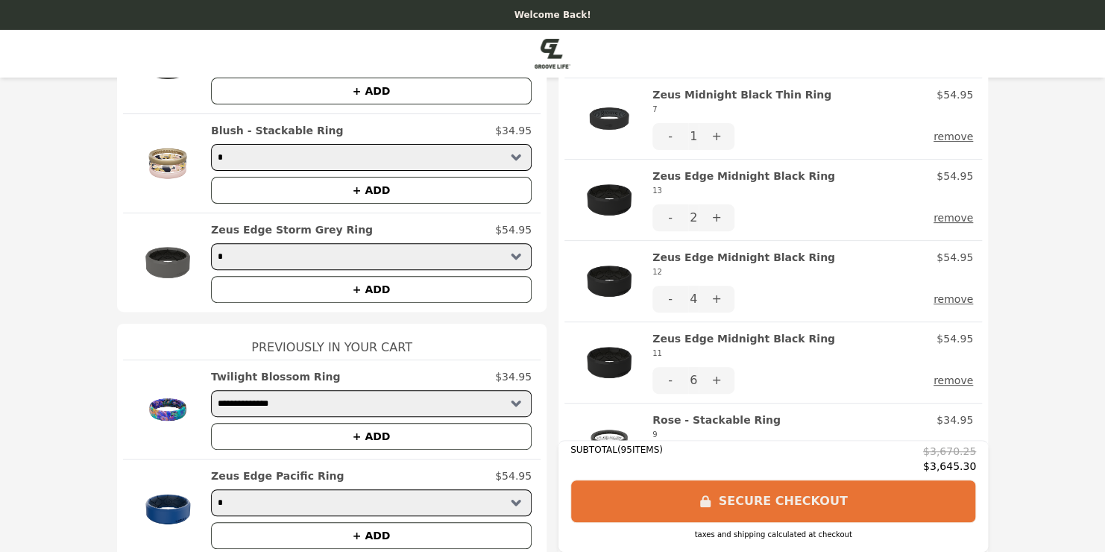
scroll to position [0, 0]
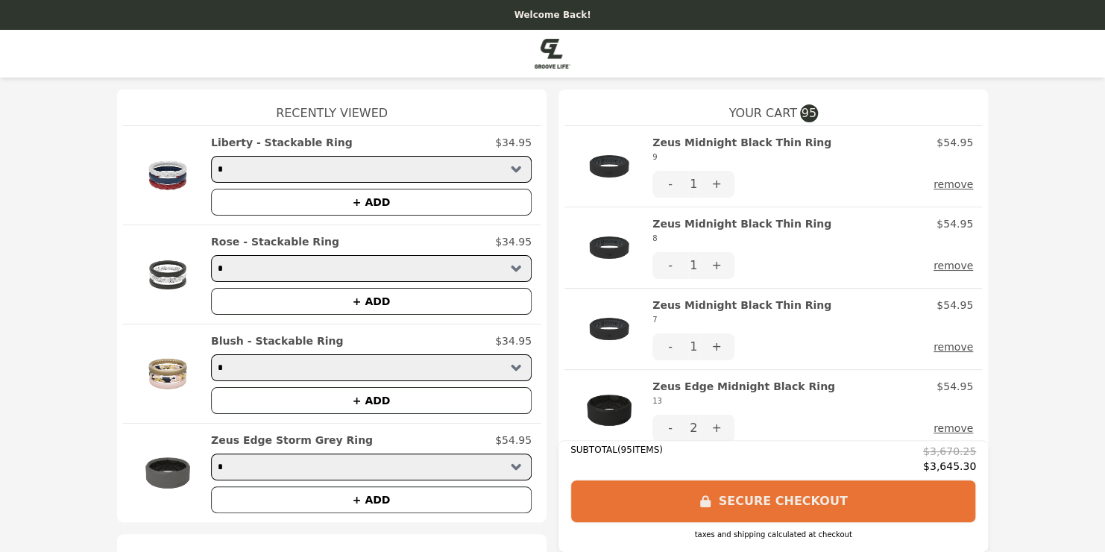
click at [714, 189] on button "+" at bounding box center [717, 184] width 36 height 27
click at [717, 268] on button "+" at bounding box center [717, 265] width 36 height 27
click at [713, 349] on button "+" at bounding box center [717, 346] width 36 height 27
click at [710, 346] on button "+" at bounding box center [717, 346] width 36 height 27
click at [717, 267] on button "+" at bounding box center [717, 265] width 36 height 27
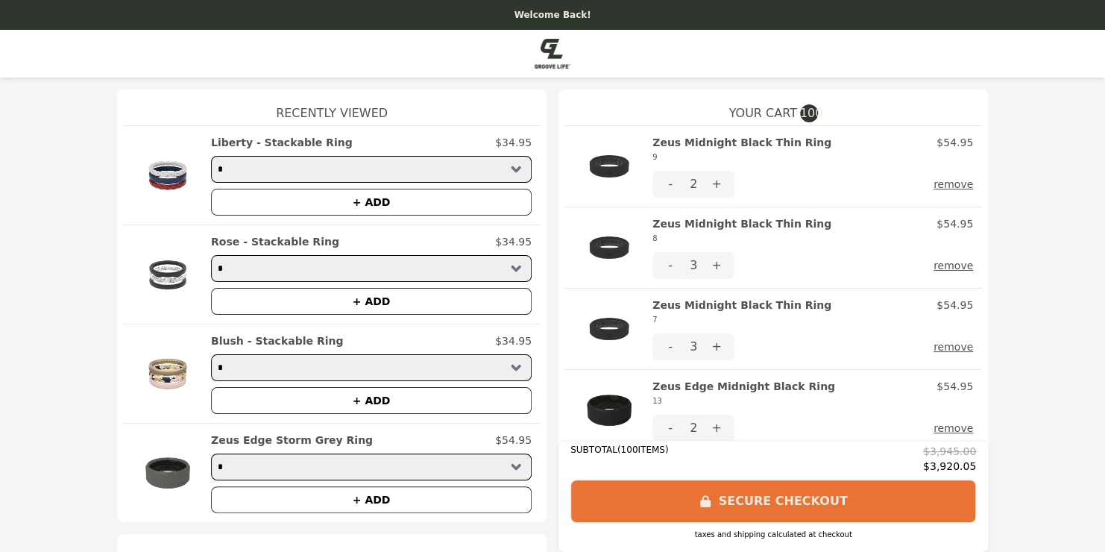
click at [714, 184] on button "+" at bounding box center [717, 184] width 36 height 27
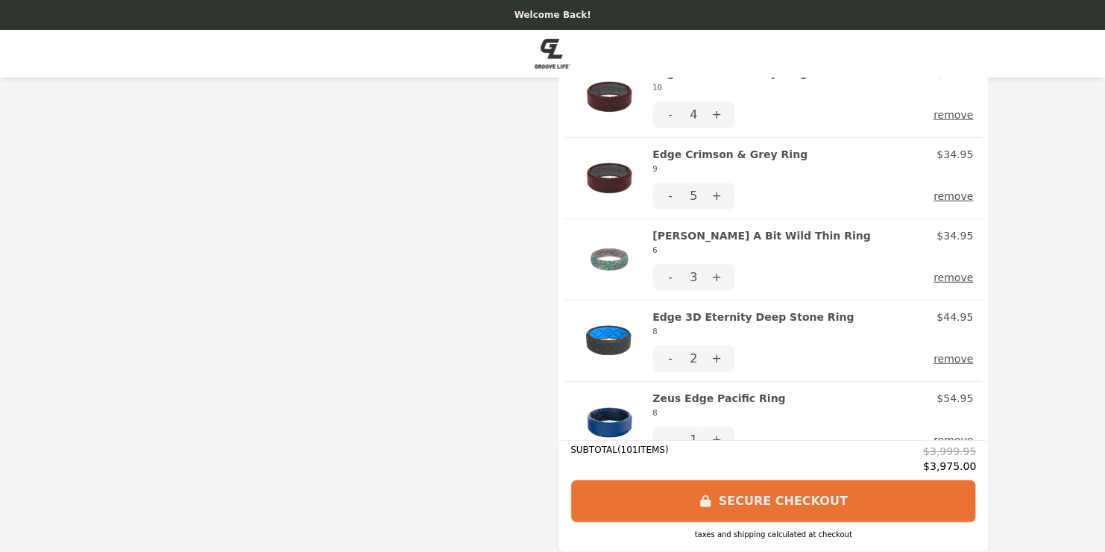
scroll to position [2088, 0]
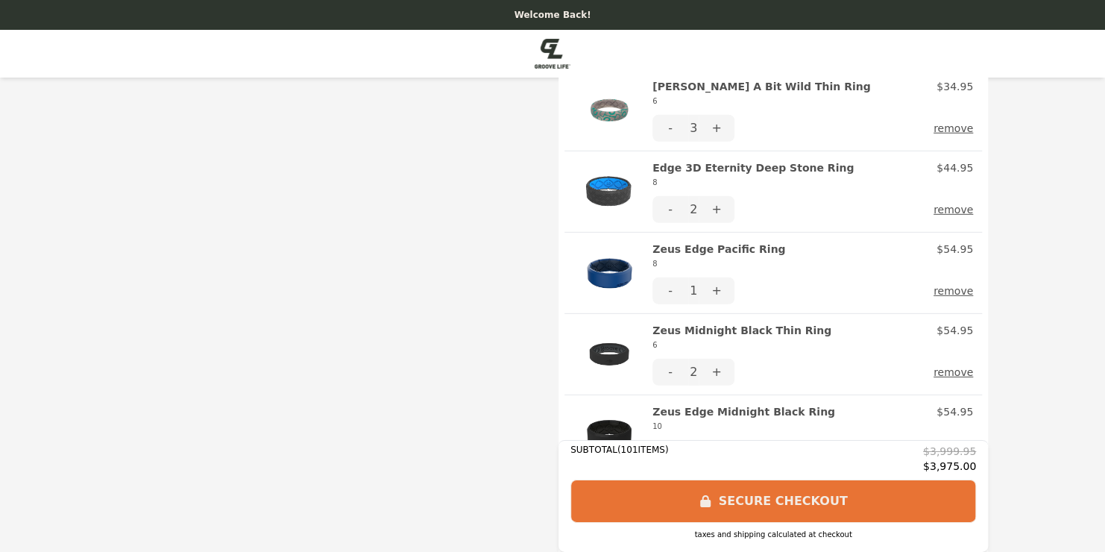
click at [714, 286] on button "+" at bounding box center [717, 290] width 36 height 27
click at [689, 247] on h2 "Zeus Edge Pacific Ring 8" at bounding box center [718, 257] width 133 height 30
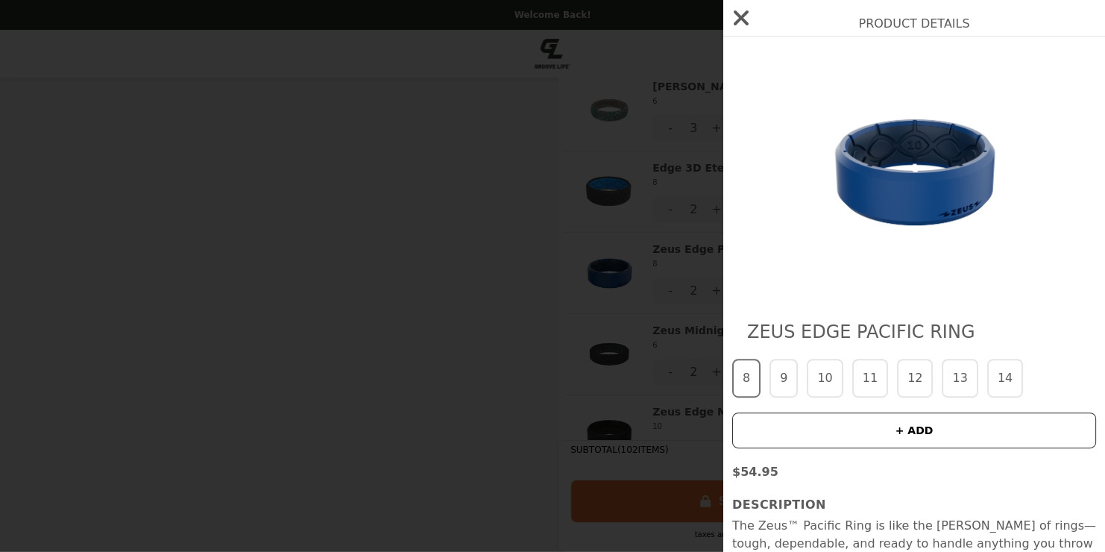
click at [826, 389] on button "10" at bounding box center [825, 378] width 36 height 39
click at [807, 442] on button "+ ADD" at bounding box center [914, 430] width 364 height 36
click at [785, 385] on button "9" at bounding box center [784, 378] width 28 height 39
click at [802, 430] on button "+ ADD" at bounding box center [914, 430] width 364 height 36
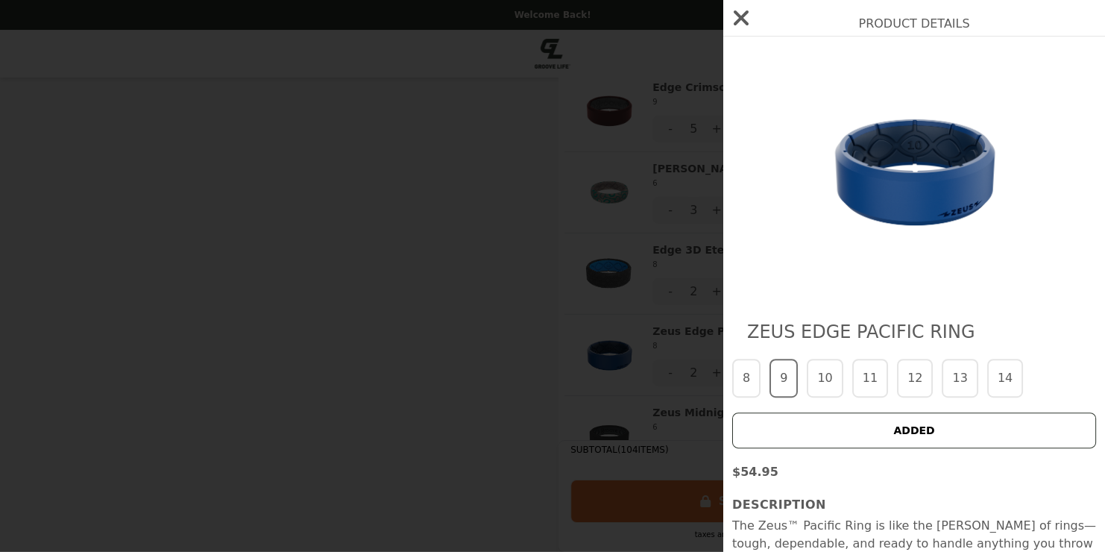
scroll to position [2250, 0]
click at [865, 378] on button "11" at bounding box center [870, 378] width 36 height 39
click at [867, 430] on button "ADDED" at bounding box center [914, 430] width 364 height 36
click at [899, 389] on button "12" at bounding box center [915, 378] width 36 height 39
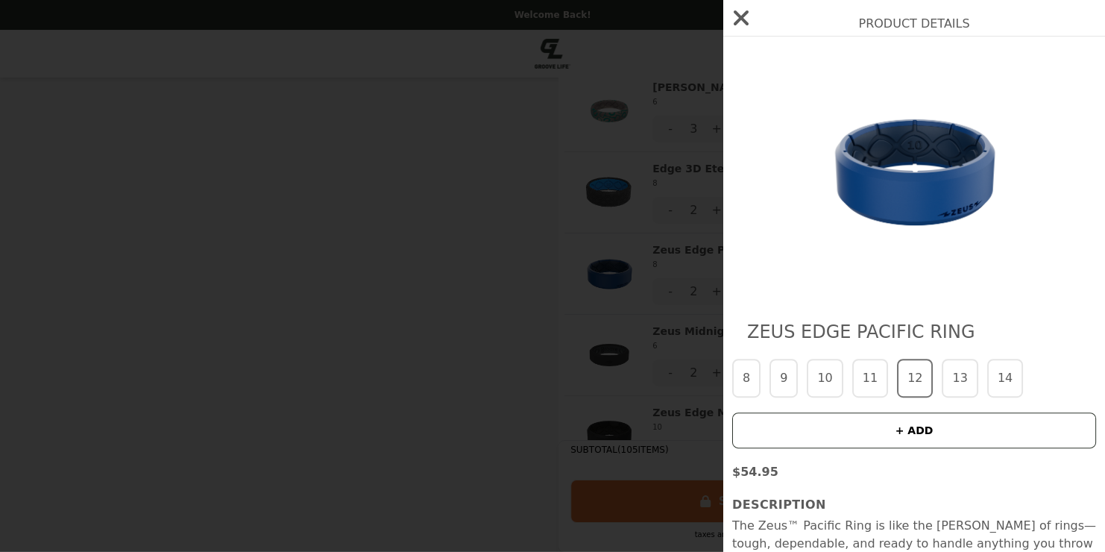
click at [903, 426] on button "+ ADD" at bounding box center [914, 430] width 364 height 36
click at [736, 19] on icon "button" at bounding box center [741, 18] width 24 height 24
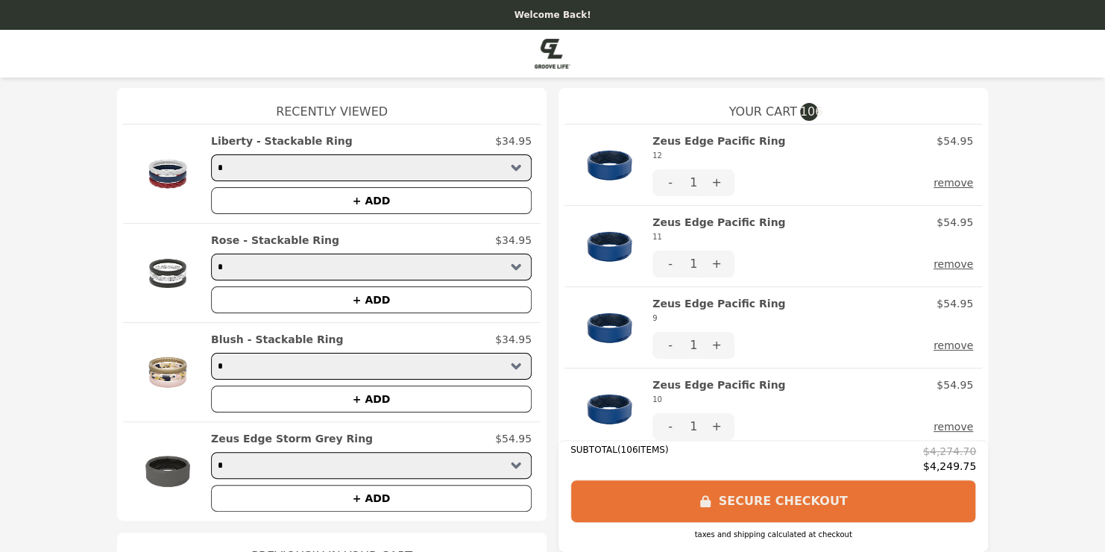
scroll to position [0, 0]
click at [717, 266] on button "+" at bounding box center [717, 265] width 36 height 27
click at [723, 430] on button "+" at bounding box center [717, 428] width 36 height 27
click at [720, 430] on button "+" at bounding box center [717, 428] width 36 height 27
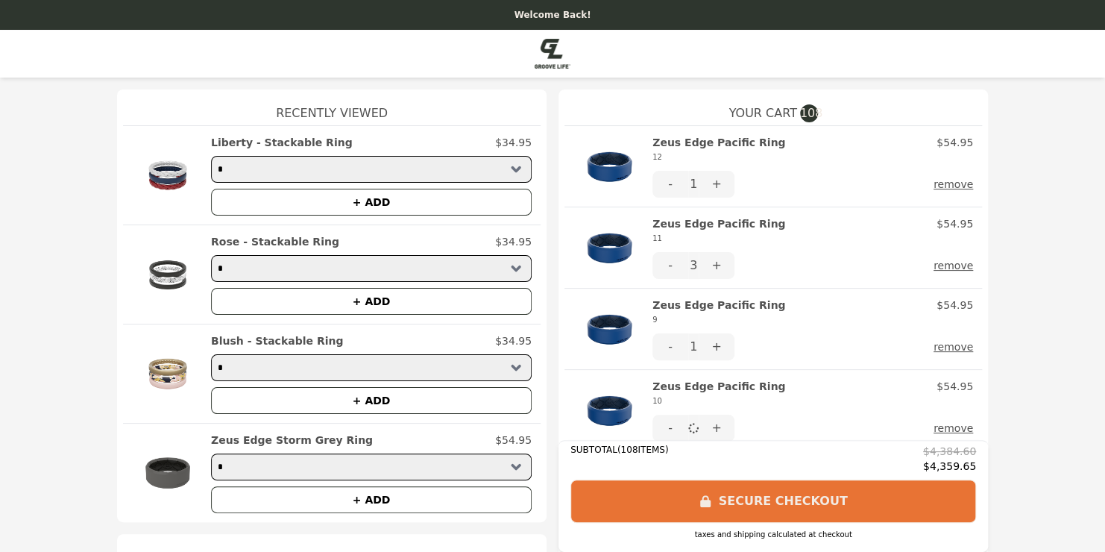
click at [711, 350] on button "+" at bounding box center [717, 346] width 36 height 27
click at [714, 350] on button "+" at bounding box center [717, 346] width 36 height 27
click at [714, 179] on button "+" at bounding box center [717, 184] width 36 height 27
click at [713, 183] on button "+" at bounding box center [717, 184] width 36 height 27
click at [708, 346] on button "+" at bounding box center [717, 346] width 36 height 27
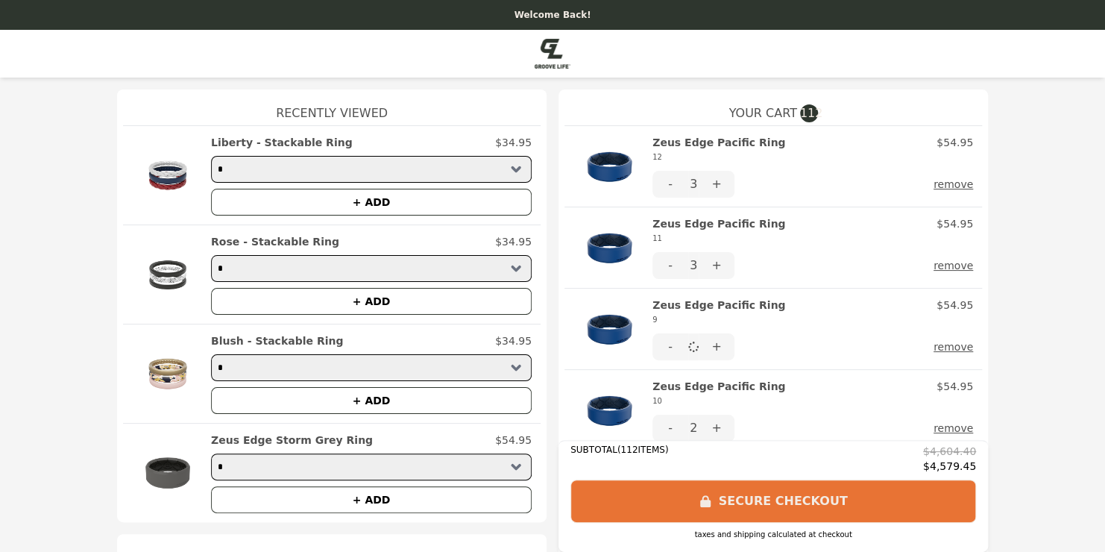
click at [714, 264] on button "+" at bounding box center [717, 265] width 36 height 27
click at [715, 427] on button "+" at bounding box center [717, 428] width 36 height 27
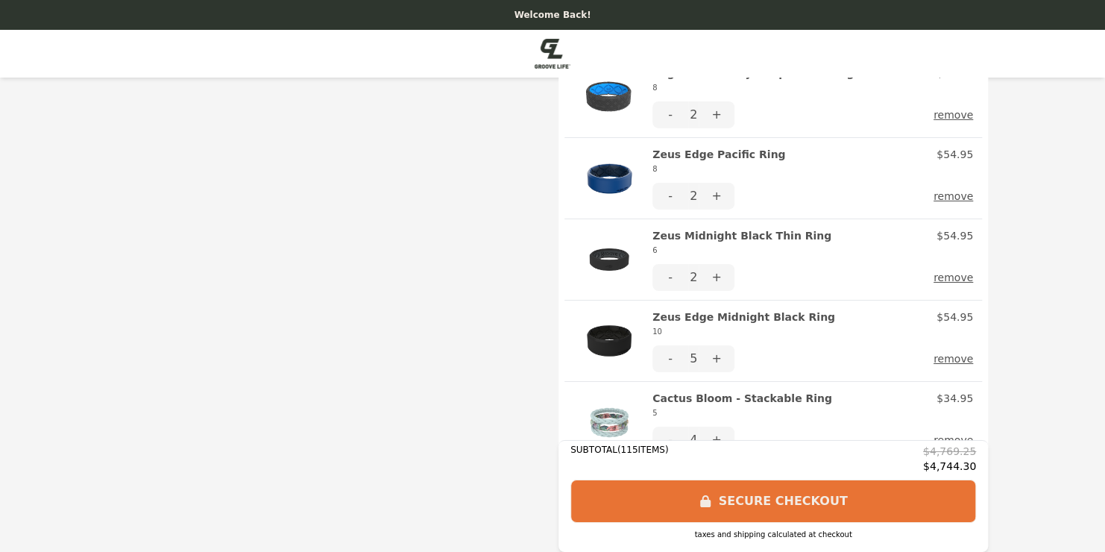
scroll to position [2548, 0]
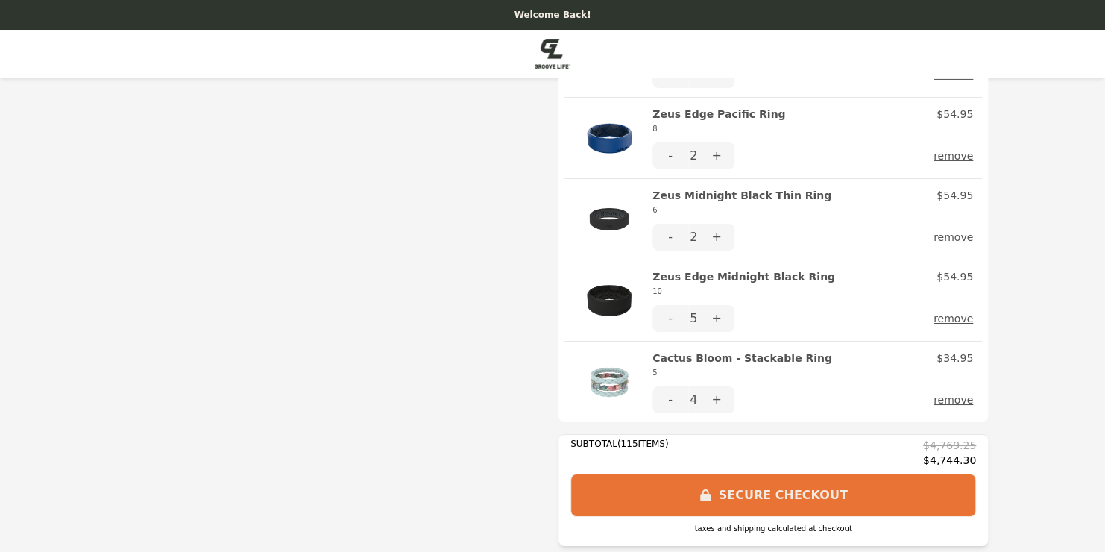
click at [803, 493] on button "SECURE CHECKOUT" at bounding box center [773, 495] width 406 height 43
